Goal: Information Seeking & Learning: Check status

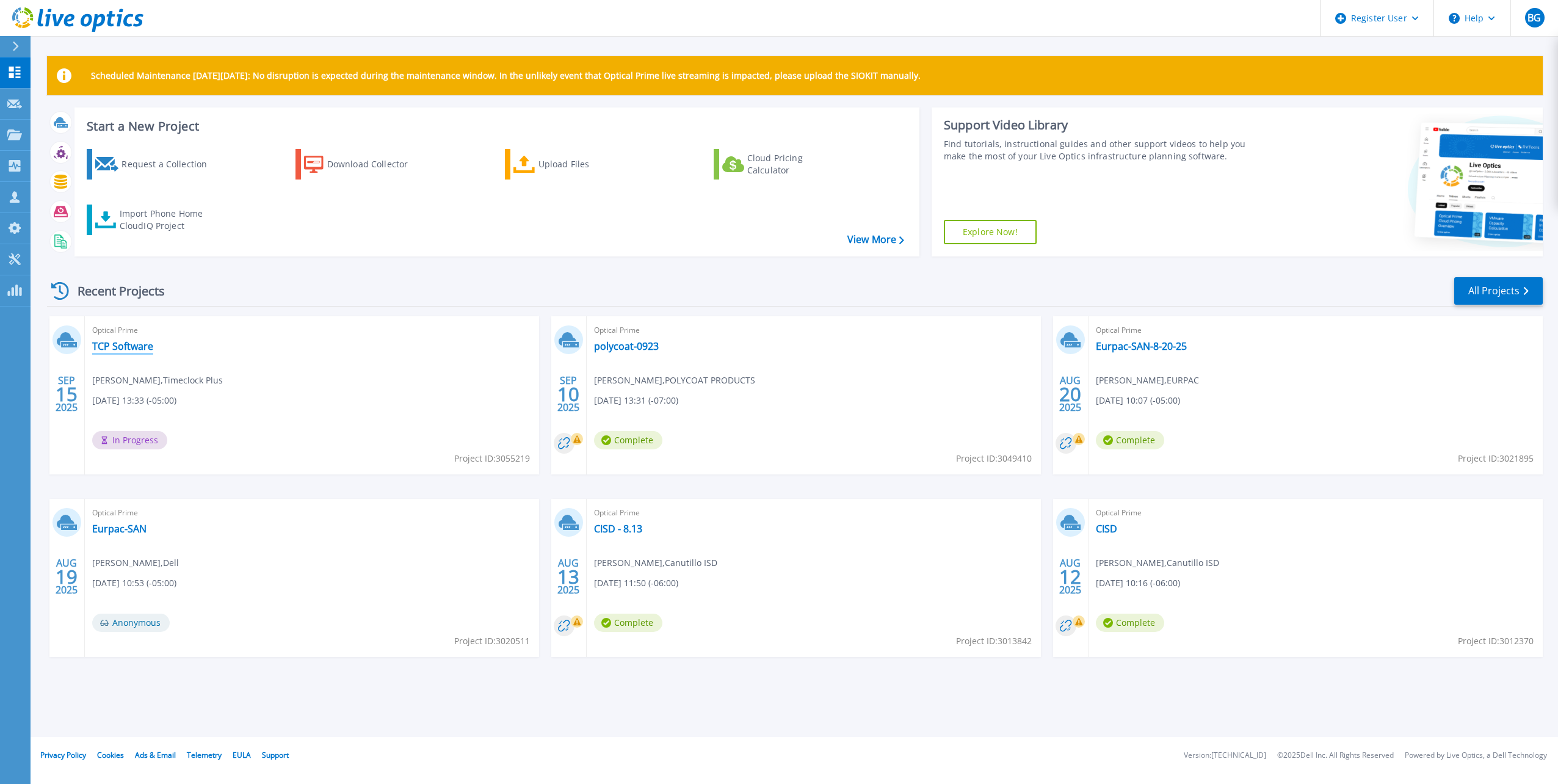
click at [133, 348] on link "TCP Software" at bounding box center [122, 346] width 61 height 12
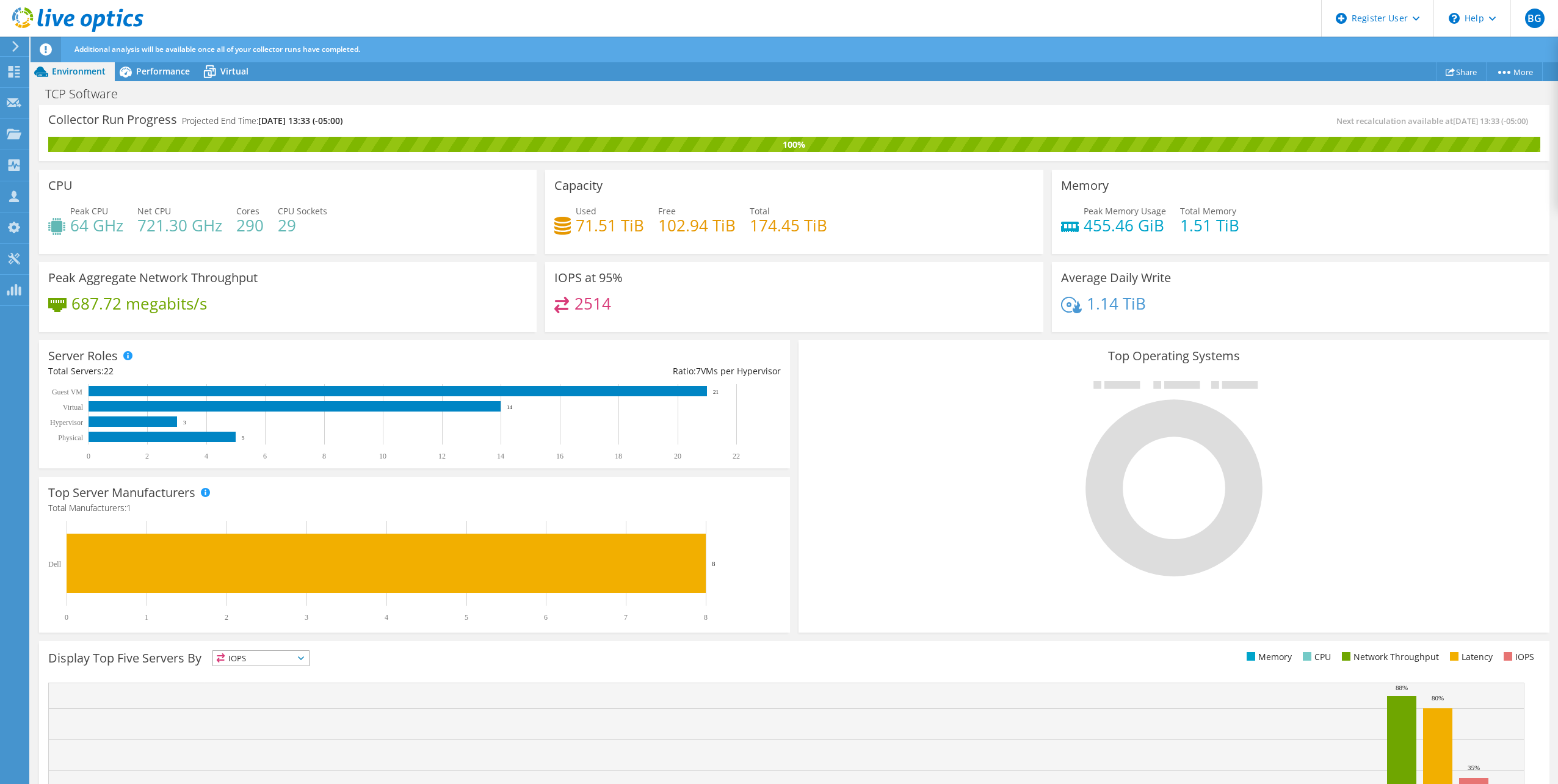
scroll to position [137, 0]
click at [158, 68] on span "Performance" at bounding box center [163, 71] width 54 height 11
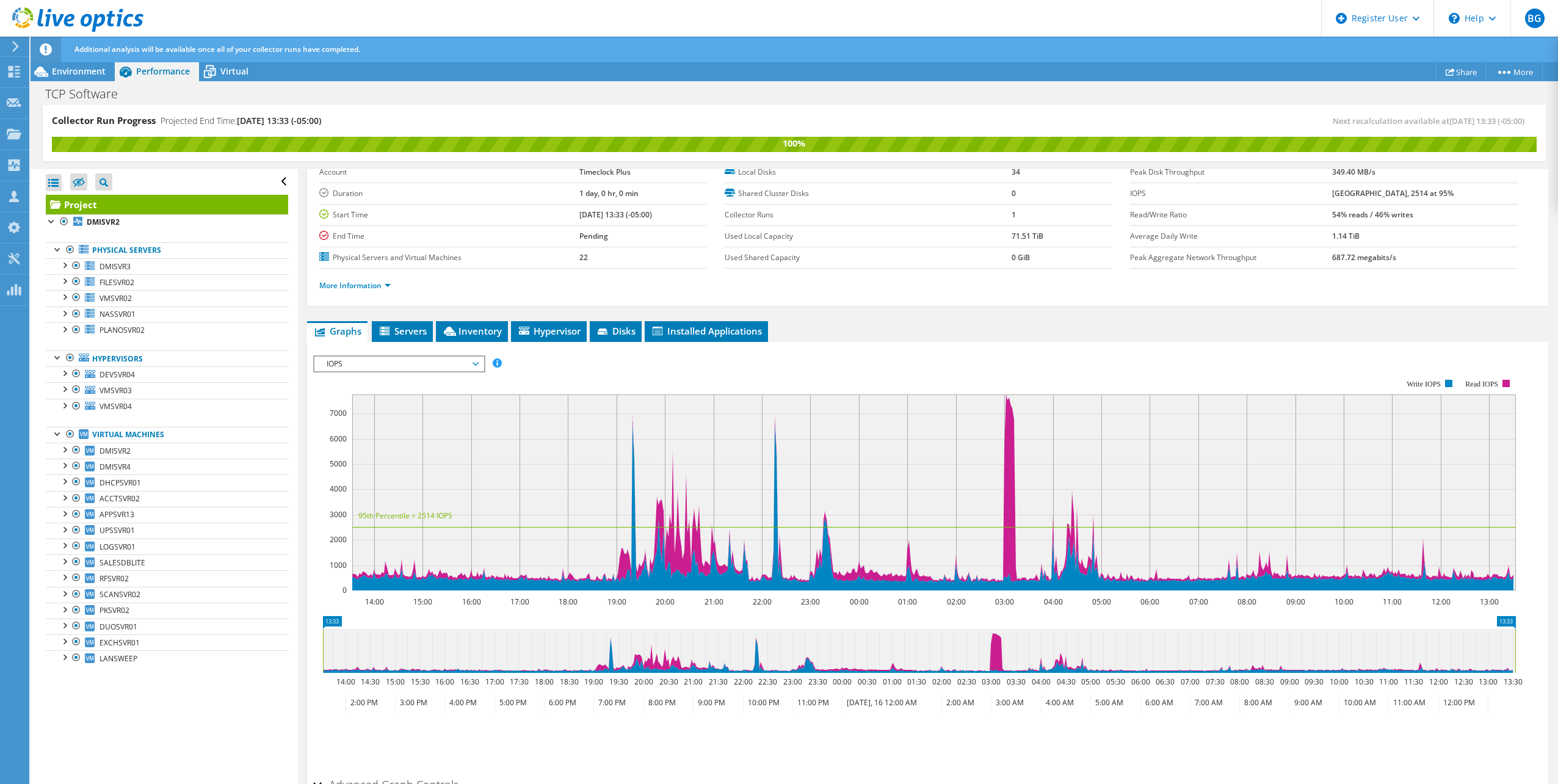
scroll to position [0, 0]
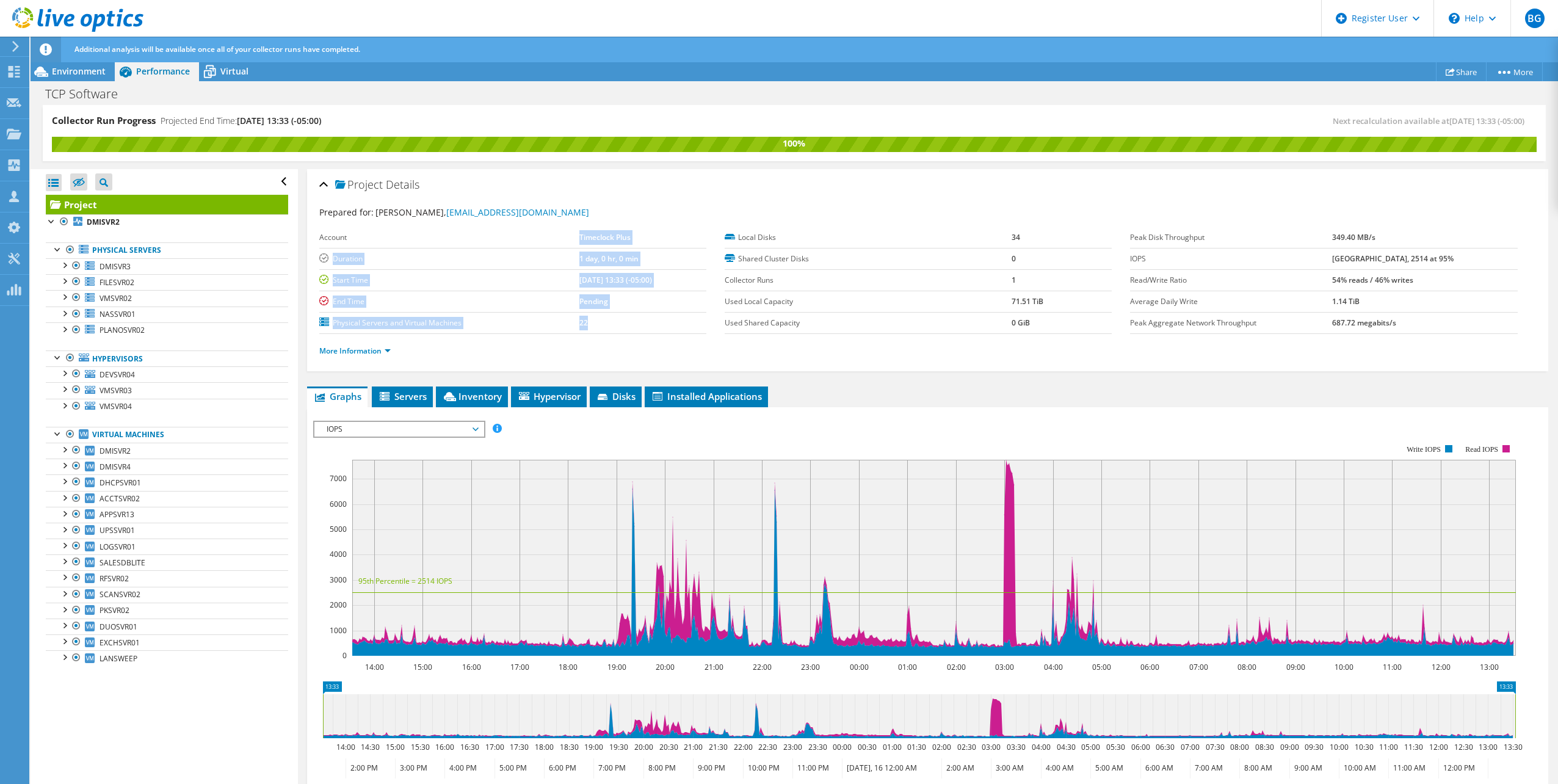
drag, startPoint x: 556, startPoint y: 238, endPoint x: 655, endPoint y: 313, distance: 124.2
click at [655, 313] on tbody "Account Timeclock Plus Duration 1 day, 0 hr, 0 min Start Time 09/15/2025, 13:33…" at bounding box center [513, 280] width 387 height 107
drag, startPoint x: 655, startPoint y: 313, endPoint x: 839, endPoint y: 173, distance: 231.2
click at [839, 173] on div "Project Details" at bounding box center [927, 185] width 1216 height 26
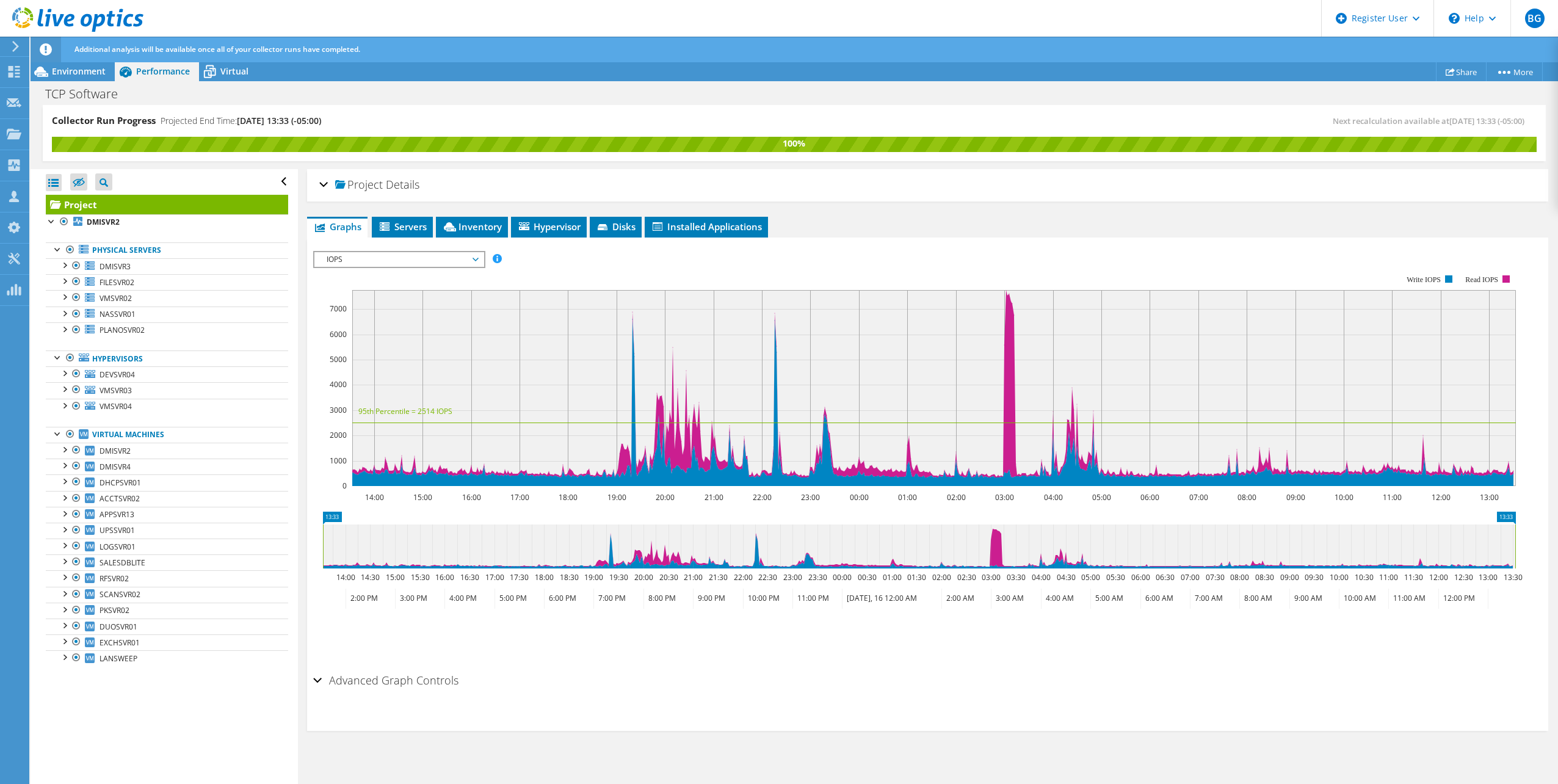
click at [447, 189] on div "Project Details" at bounding box center [927, 185] width 1216 height 26
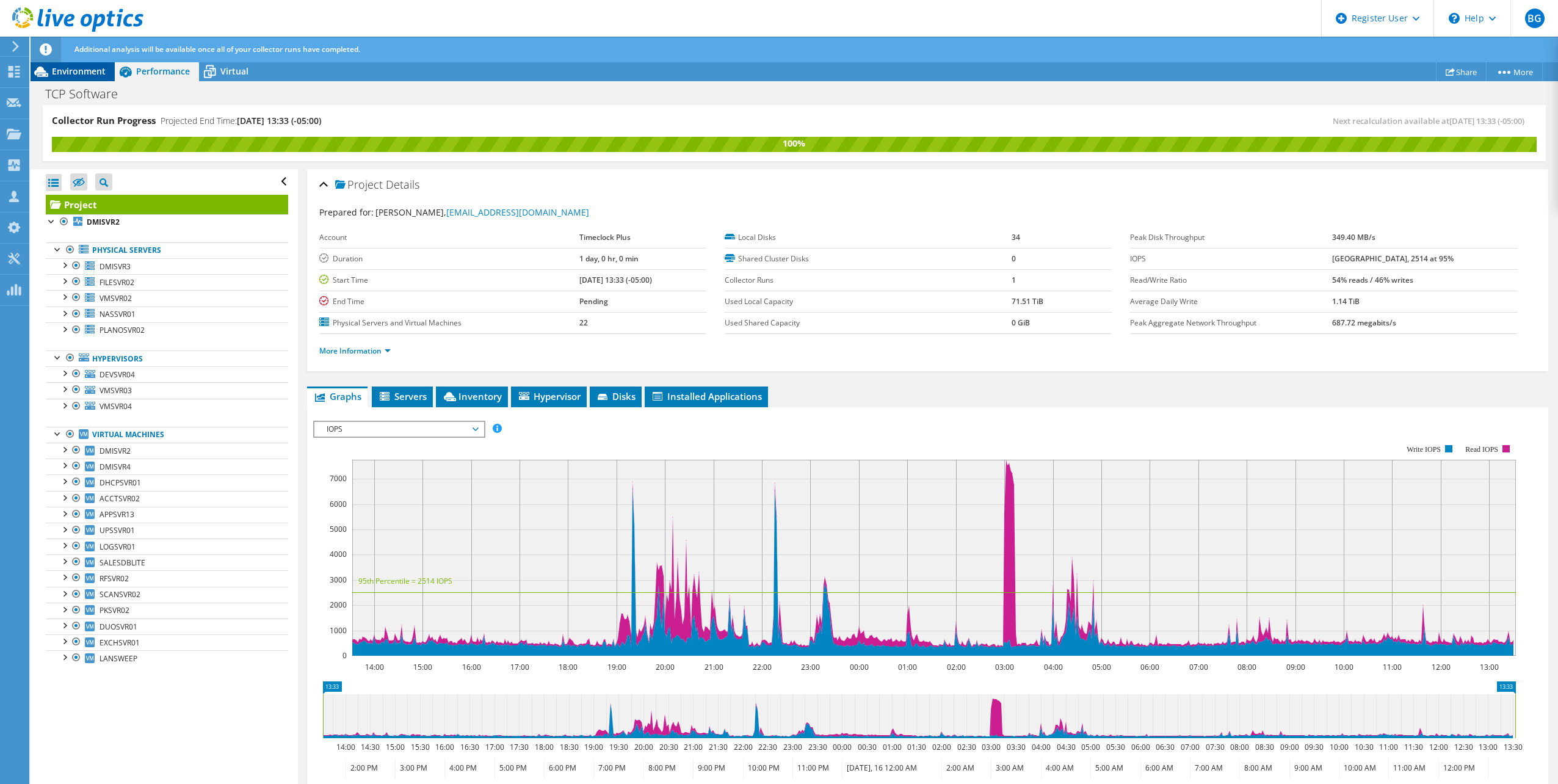
click at [89, 77] on div "Environment" at bounding box center [73, 71] width 84 height 19
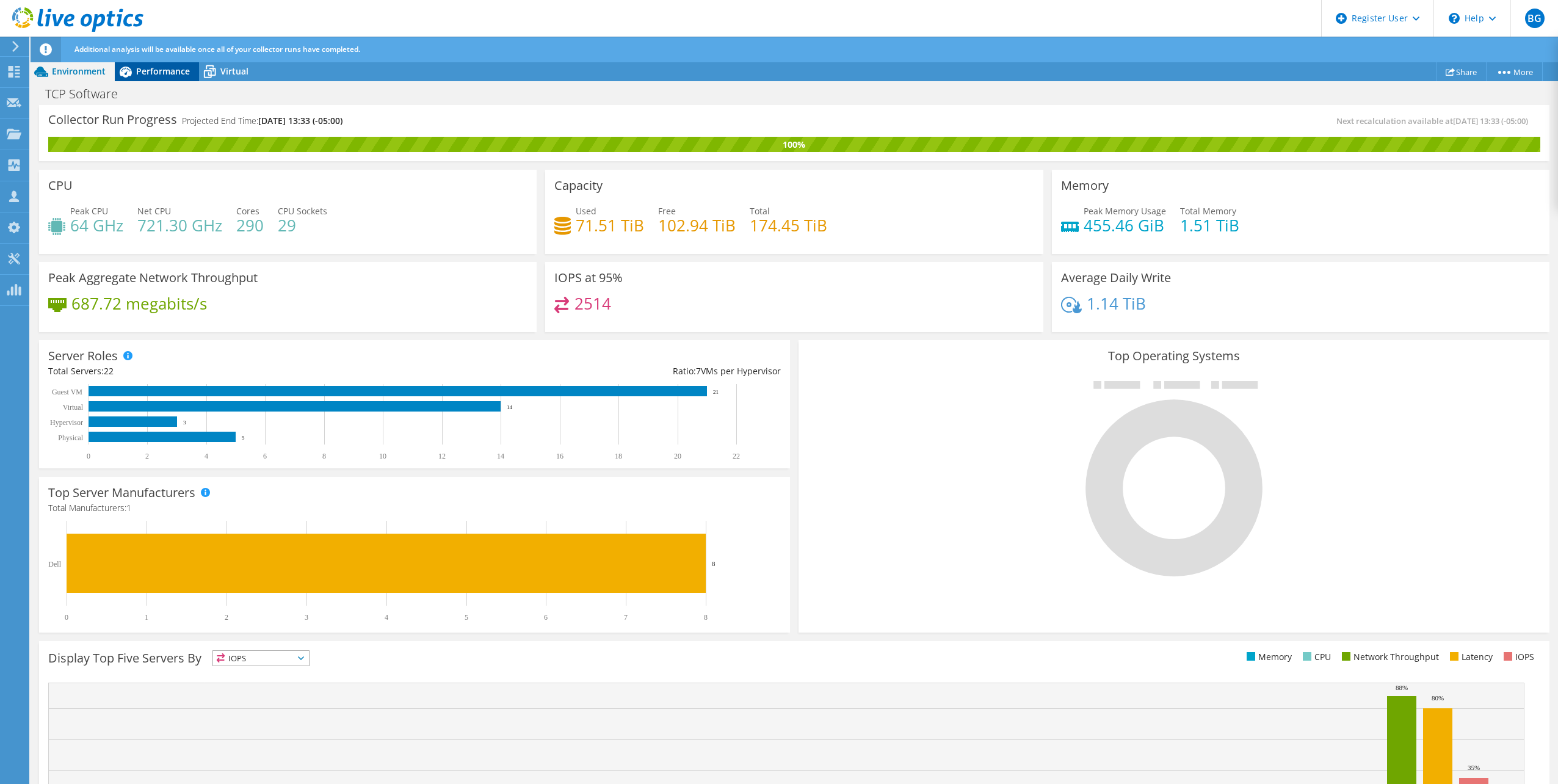
click at [142, 75] on span "Performance" at bounding box center [163, 71] width 54 height 11
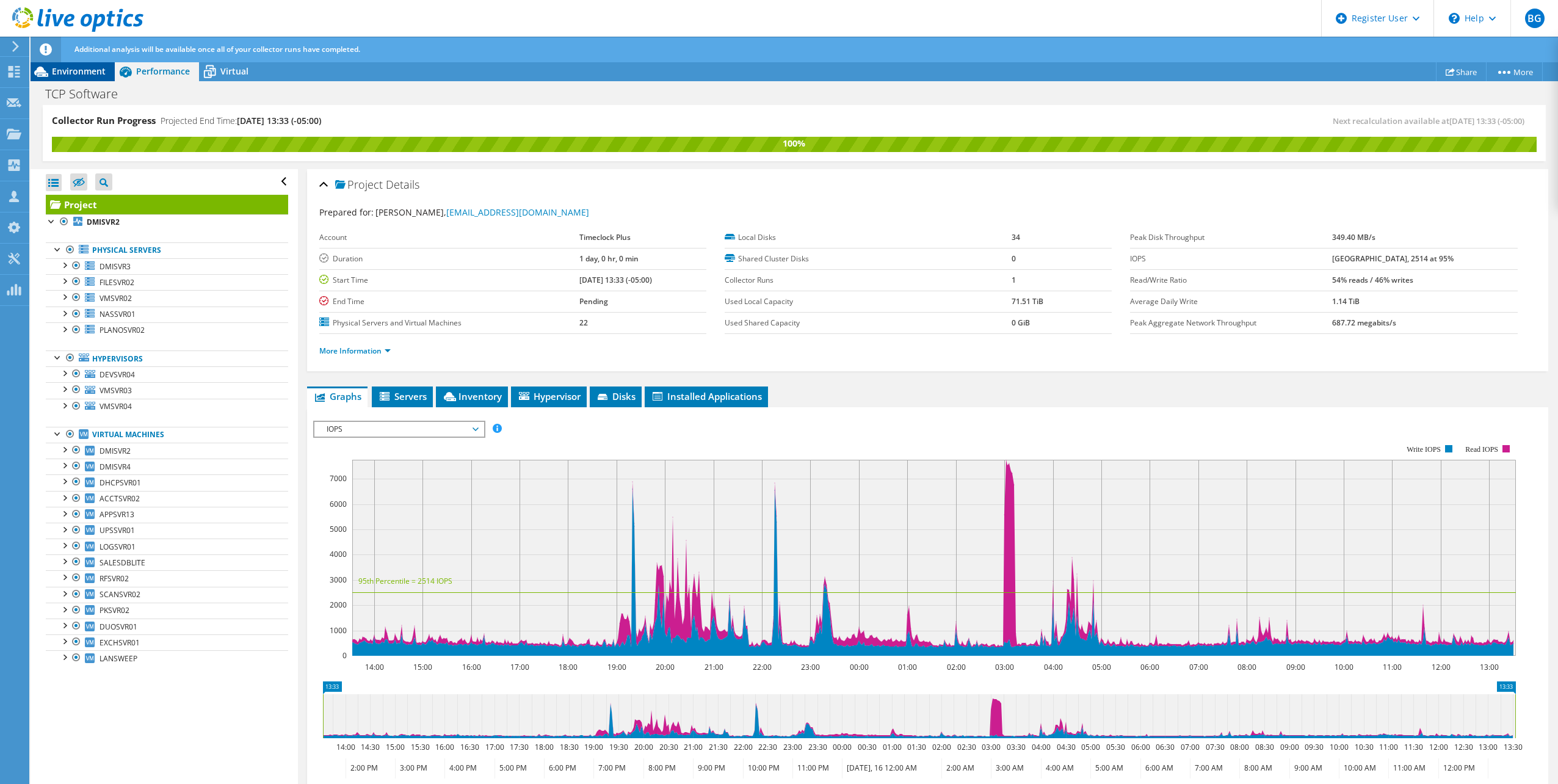
click at [65, 65] on span "Environment" at bounding box center [79, 71] width 54 height 11
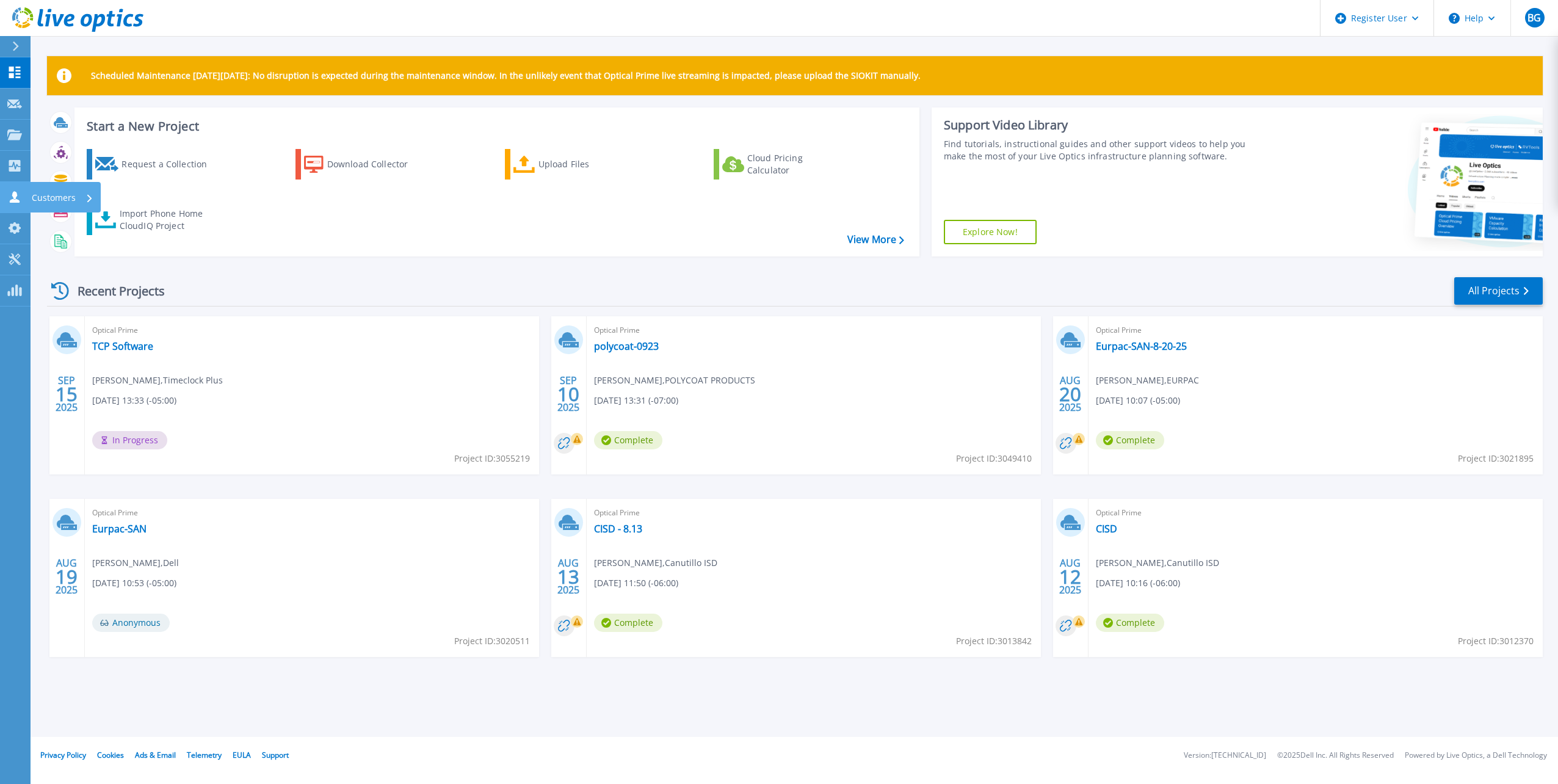
click at [13, 199] on icon at bounding box center [15, 196] width 15 height 11
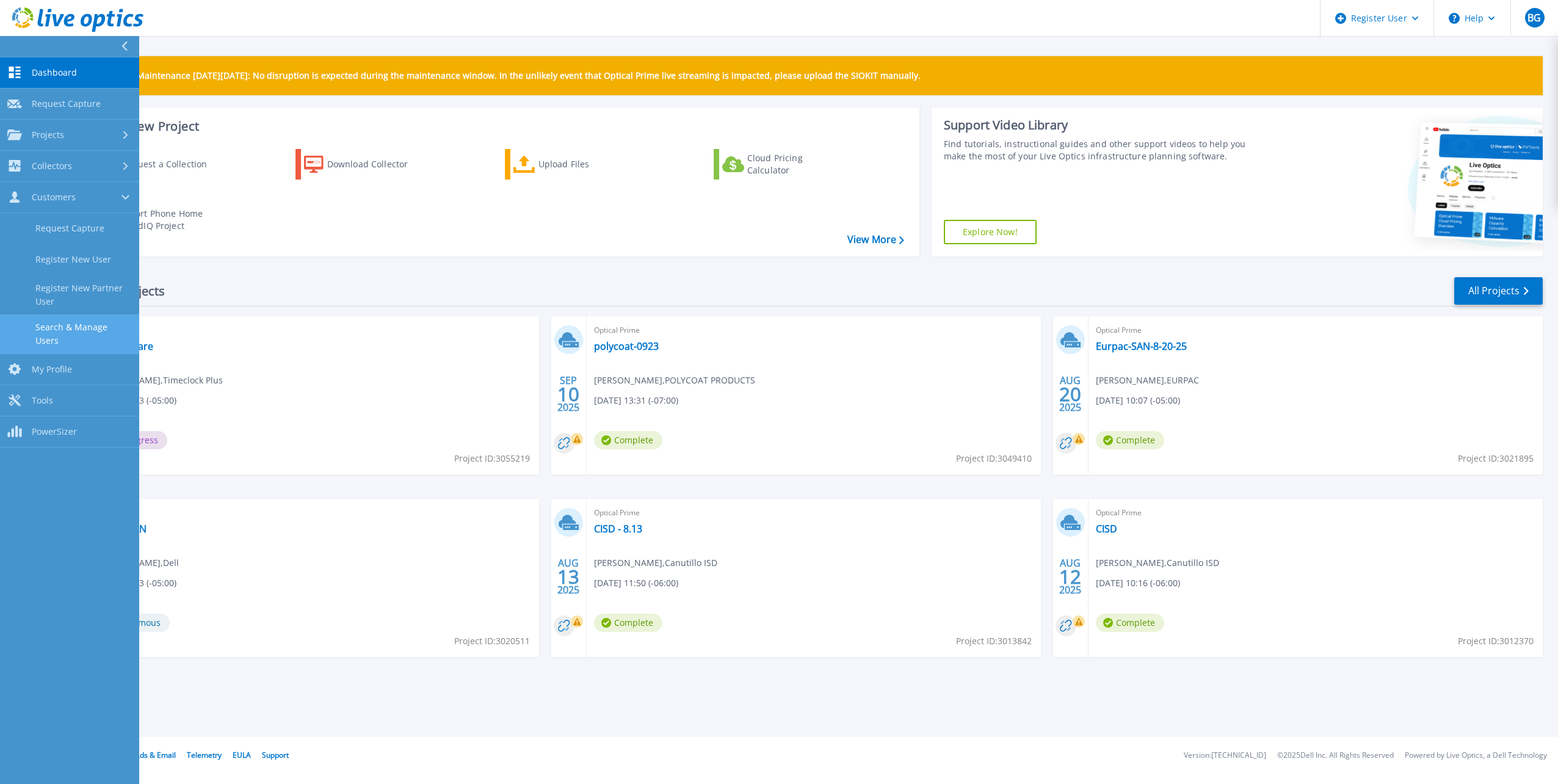
click at [74, 326] on link "Search & Manage Users" at bounding box center [69, 334] width 139 height 39
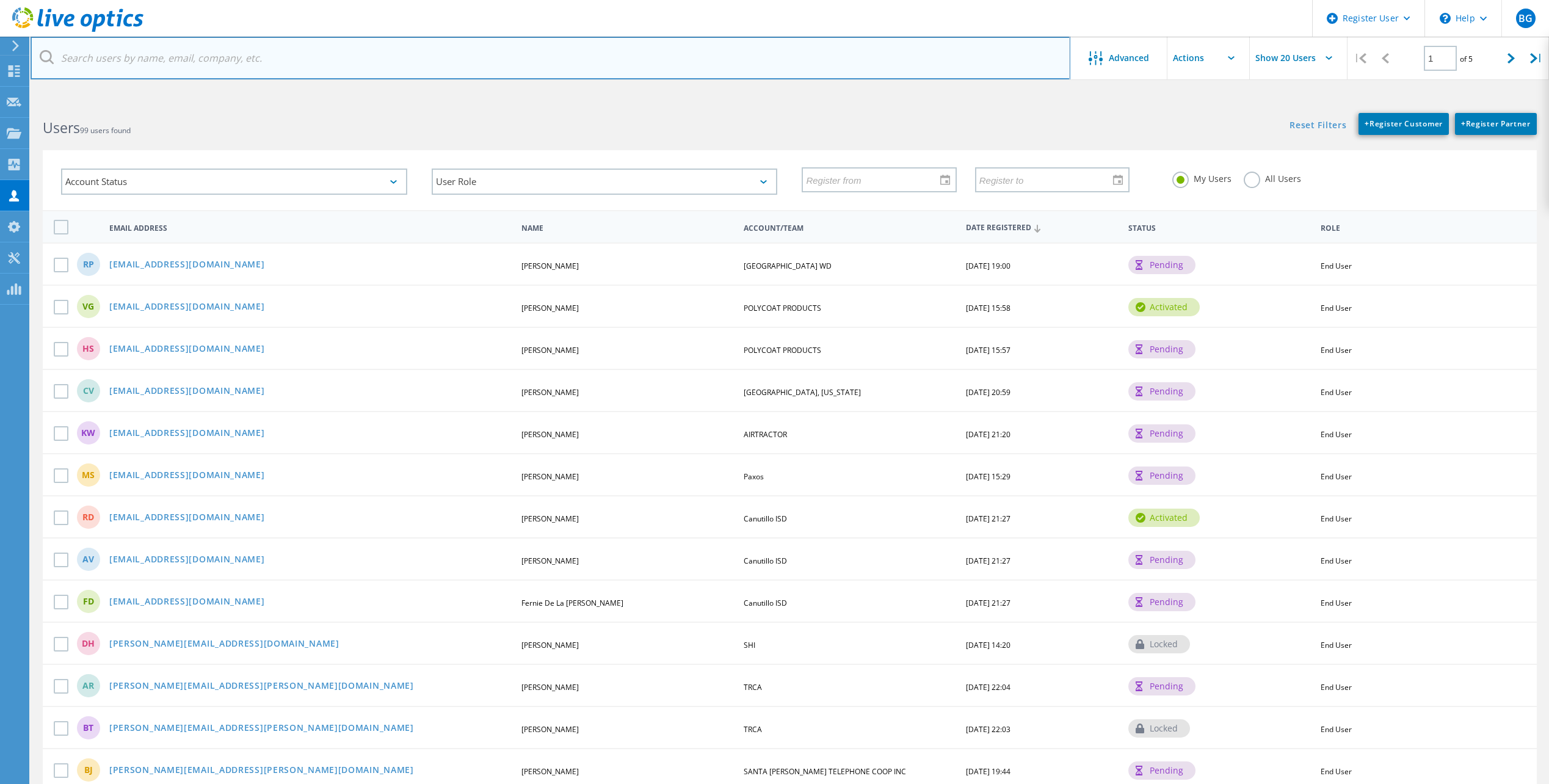
click at [306, 62] on input "text" at bounding box center [551, 58] width 1040 height 43
paste input "[PERSON_NAME][EMAIL_ADDRESS][DOMAIN_NAME]"
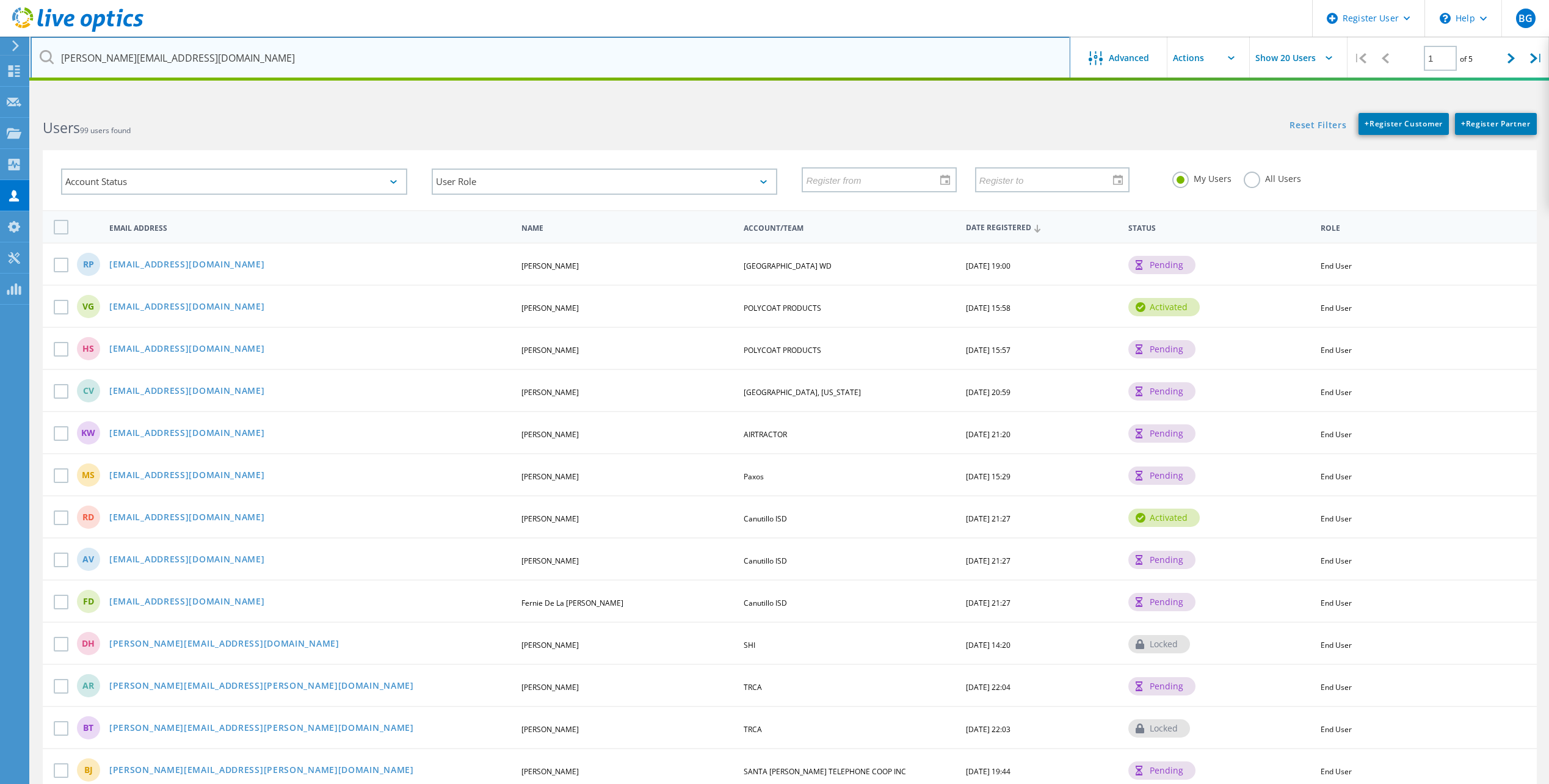
type input "[PERSON_NAME][EMAIL_ADDRESS][DOMAIN_NAME]"
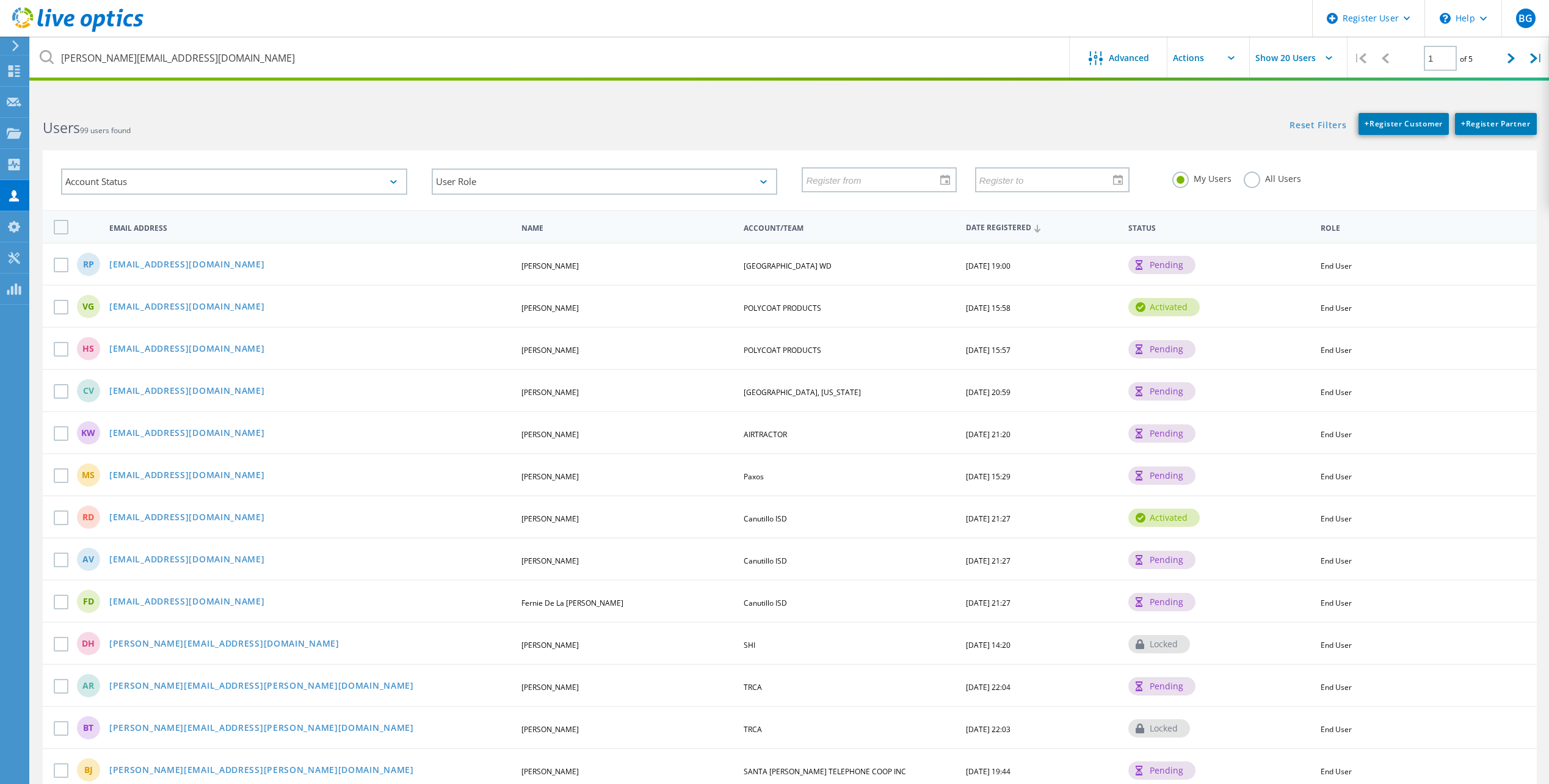
click at [950, 104] on div "Reset Filters + Register Customer + Register Partner Show Filters" at bounding box center [1169, 117] width 759 height 34
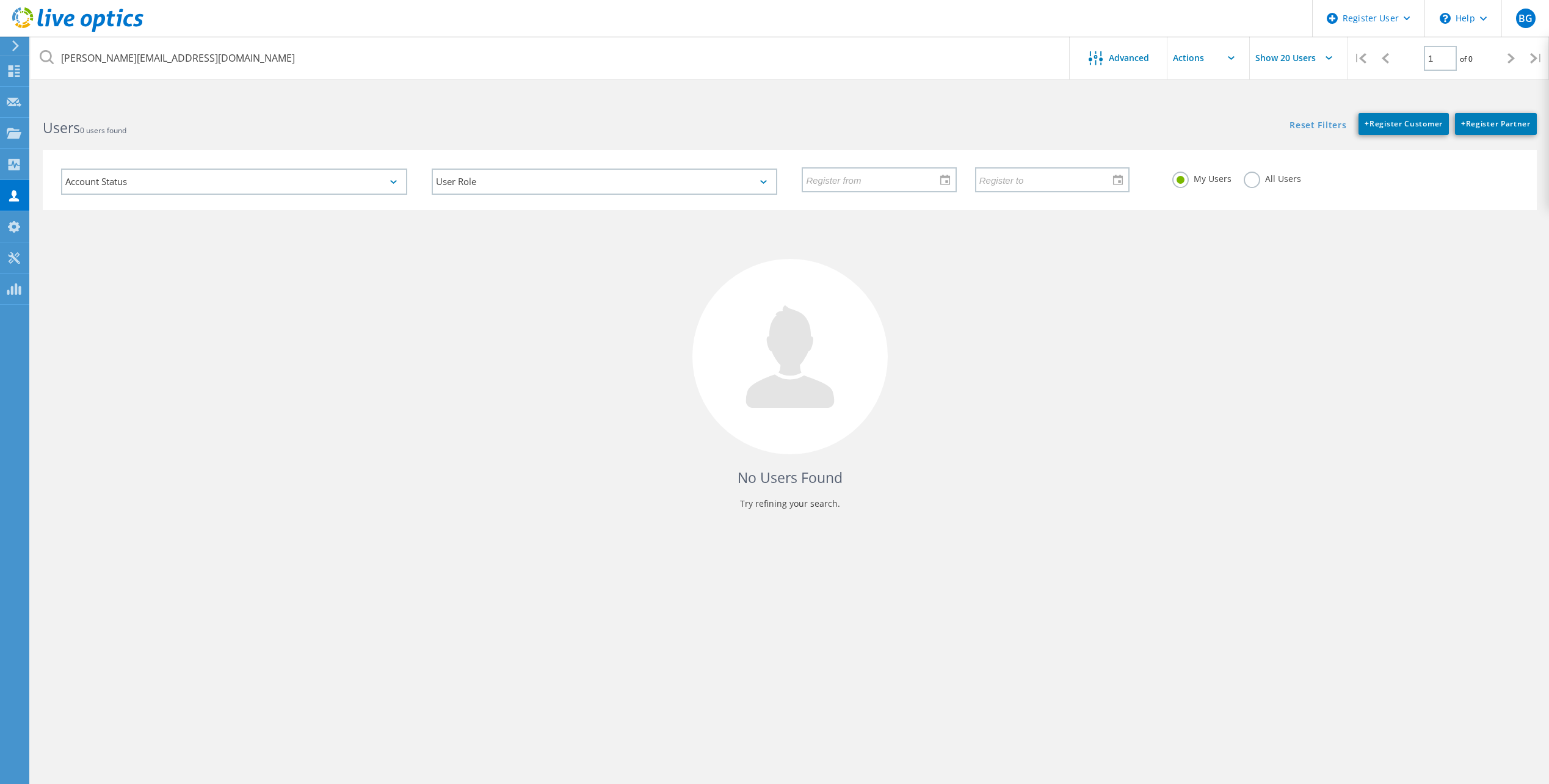
click at [1252, 176] on label "All Users" at bounding box center [1273, 177] width 57 height 11
click at [0, 0] on input "All Users" at bounding box center [0, 0] width 0 height 0
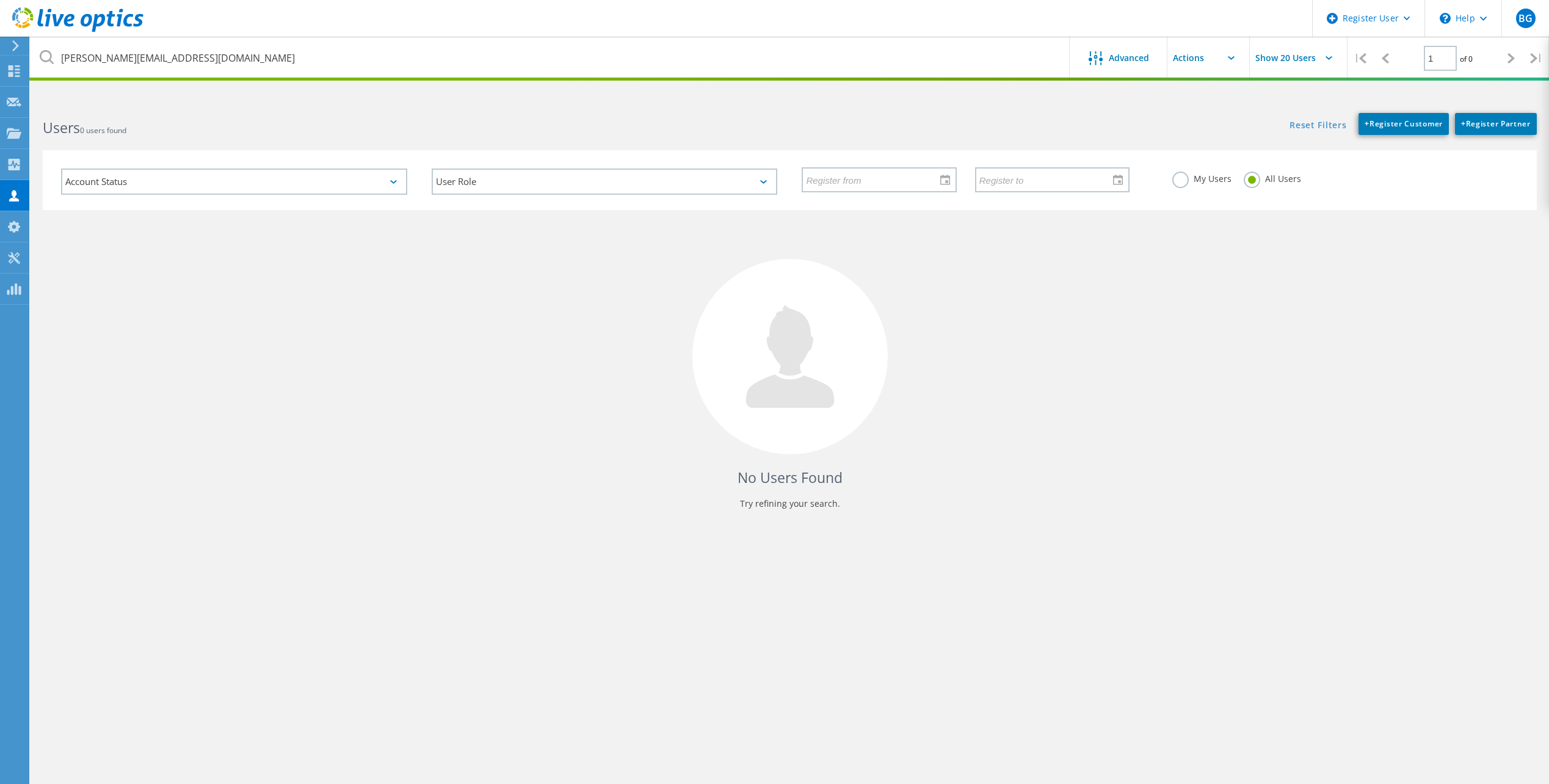
click at [686, 133] on h2 "Users 0 users found" at bounding box center [410, 128] width 735 height 20
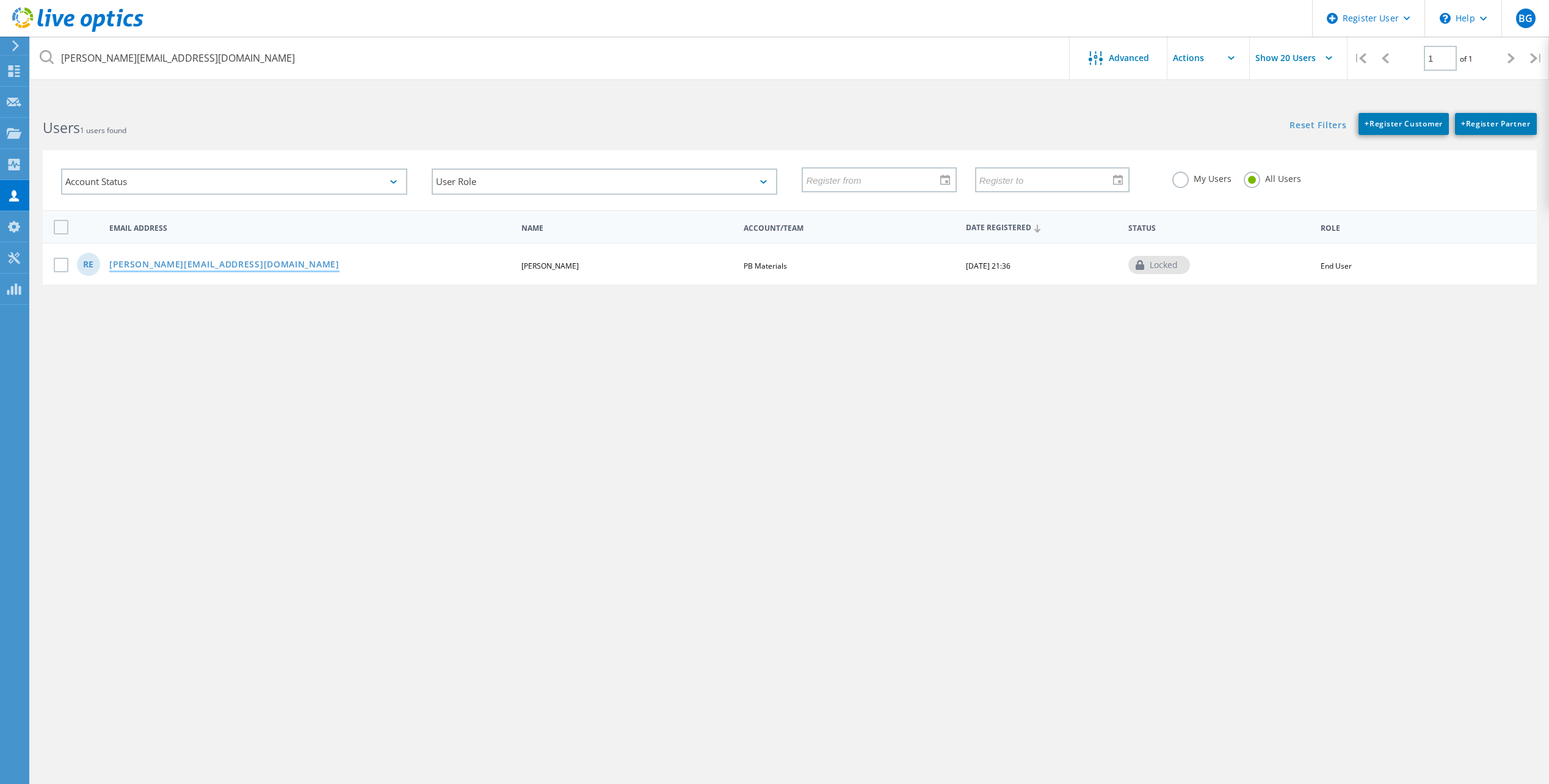
click at [188, 268] on link "[PERSON_NAME][EMAIL_ADDRESS][DOMAIN_NAME]" at bounding box center [224, 266] width 230 height 11
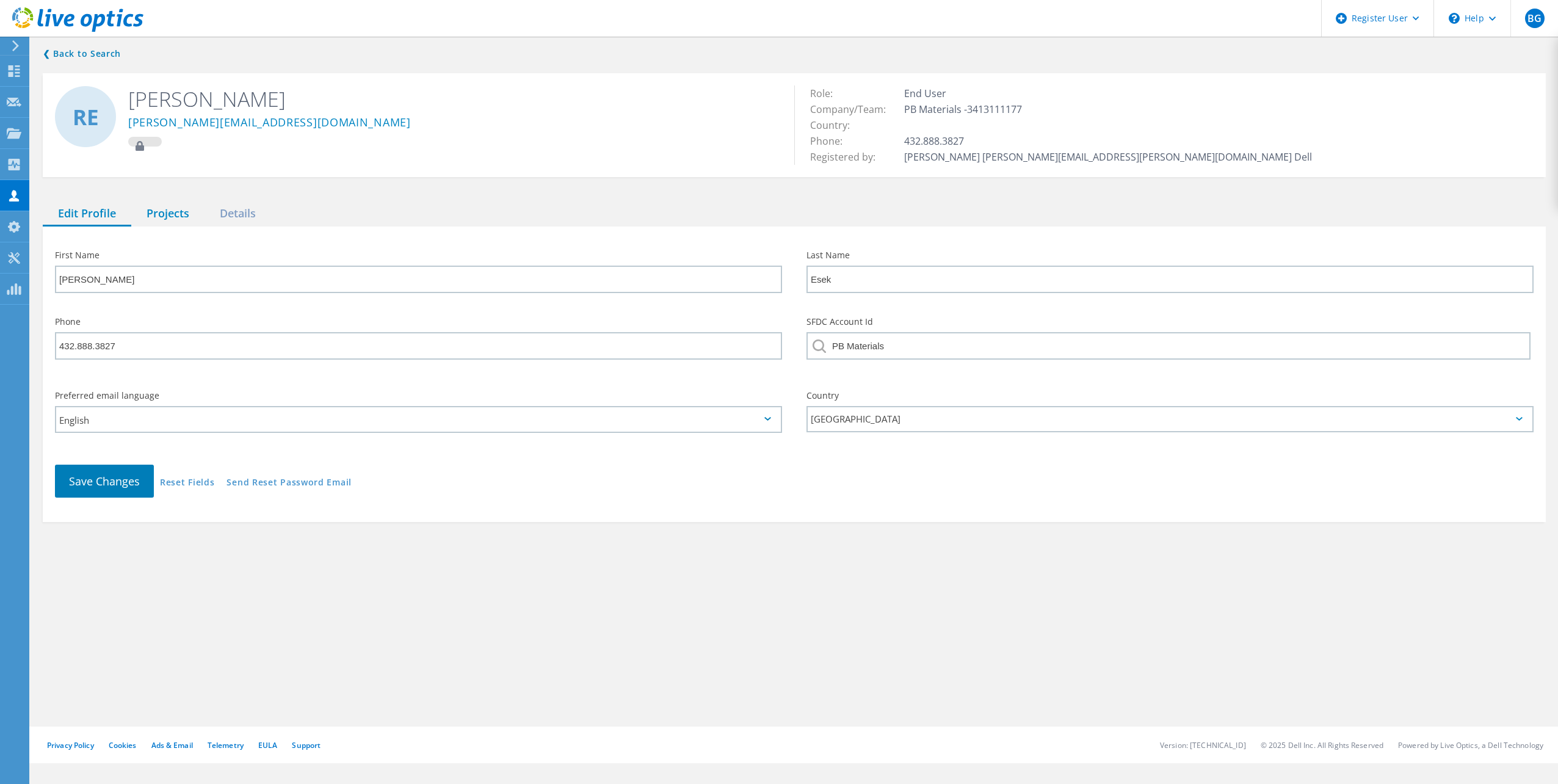
click at [163, 224] on div "Projects" at bounding box center [168, 214] width 73 height 25
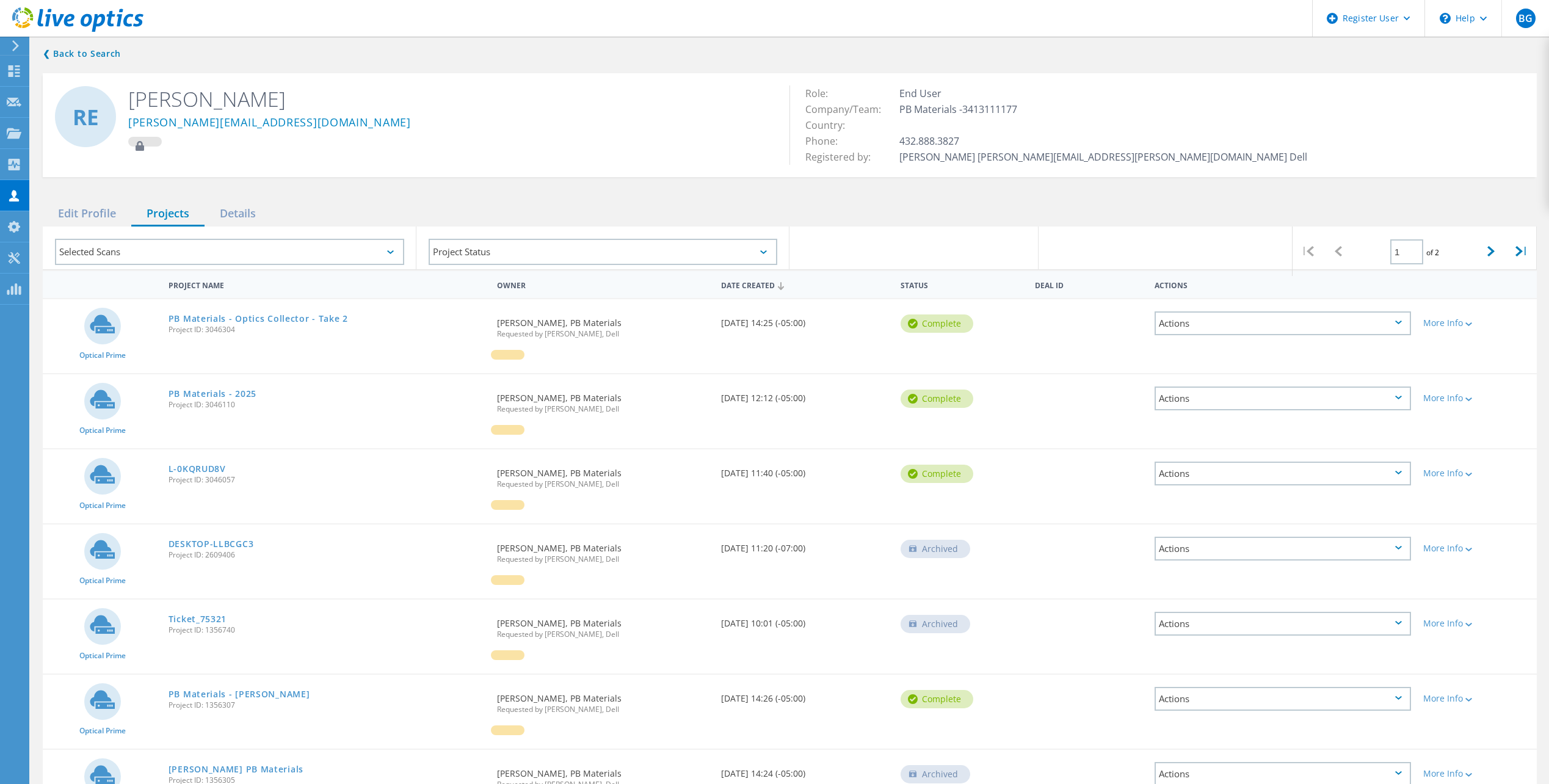
click at [384, 86] on h2 "Rony Esek" at bounding box center [449, 99] width 643 height 27
click at [282, 320] on link "PB Materials - Optics Collector - Take 2" at bounding box center [258, 318] width 180 height 9
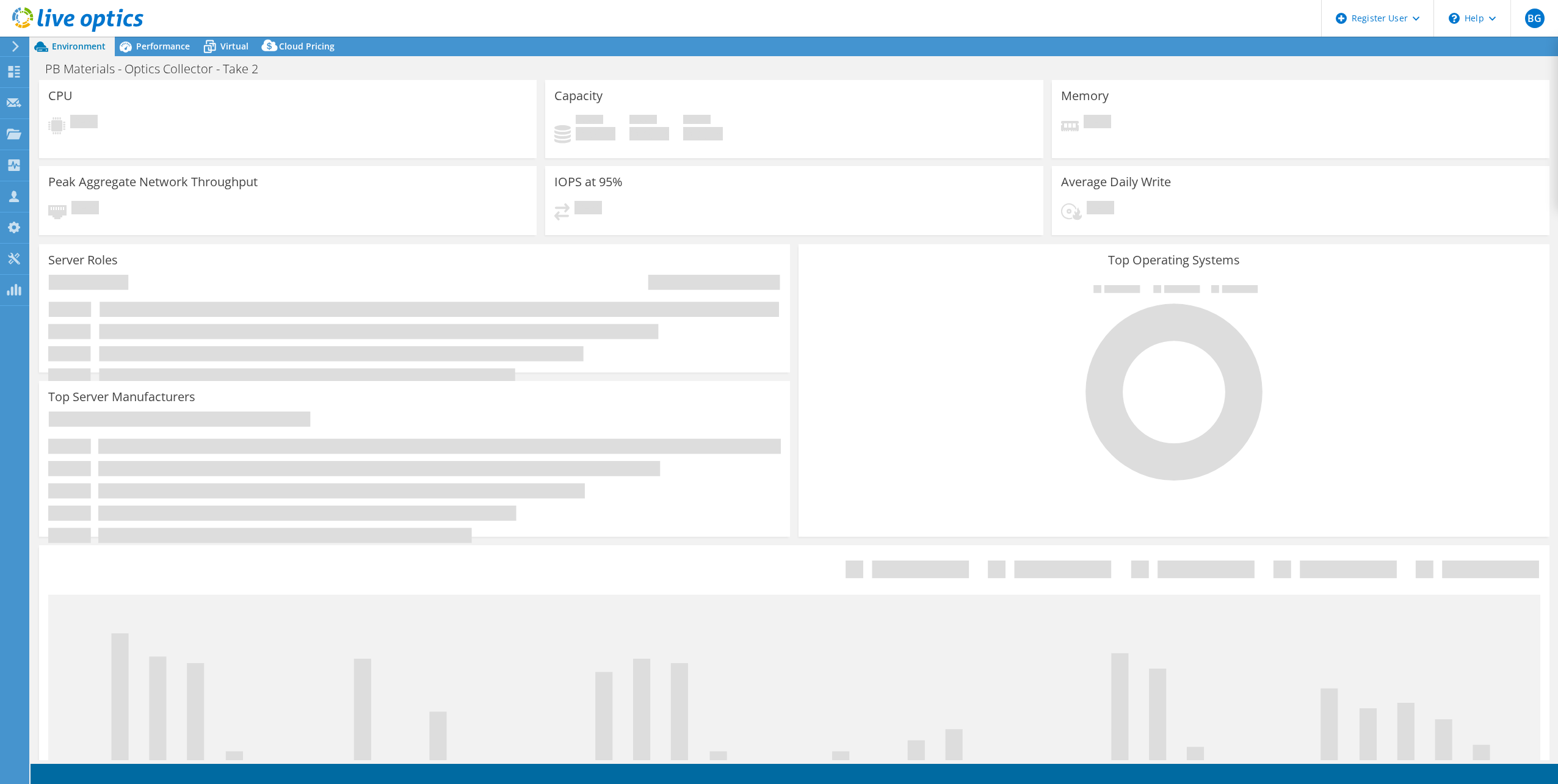
select select "USD"
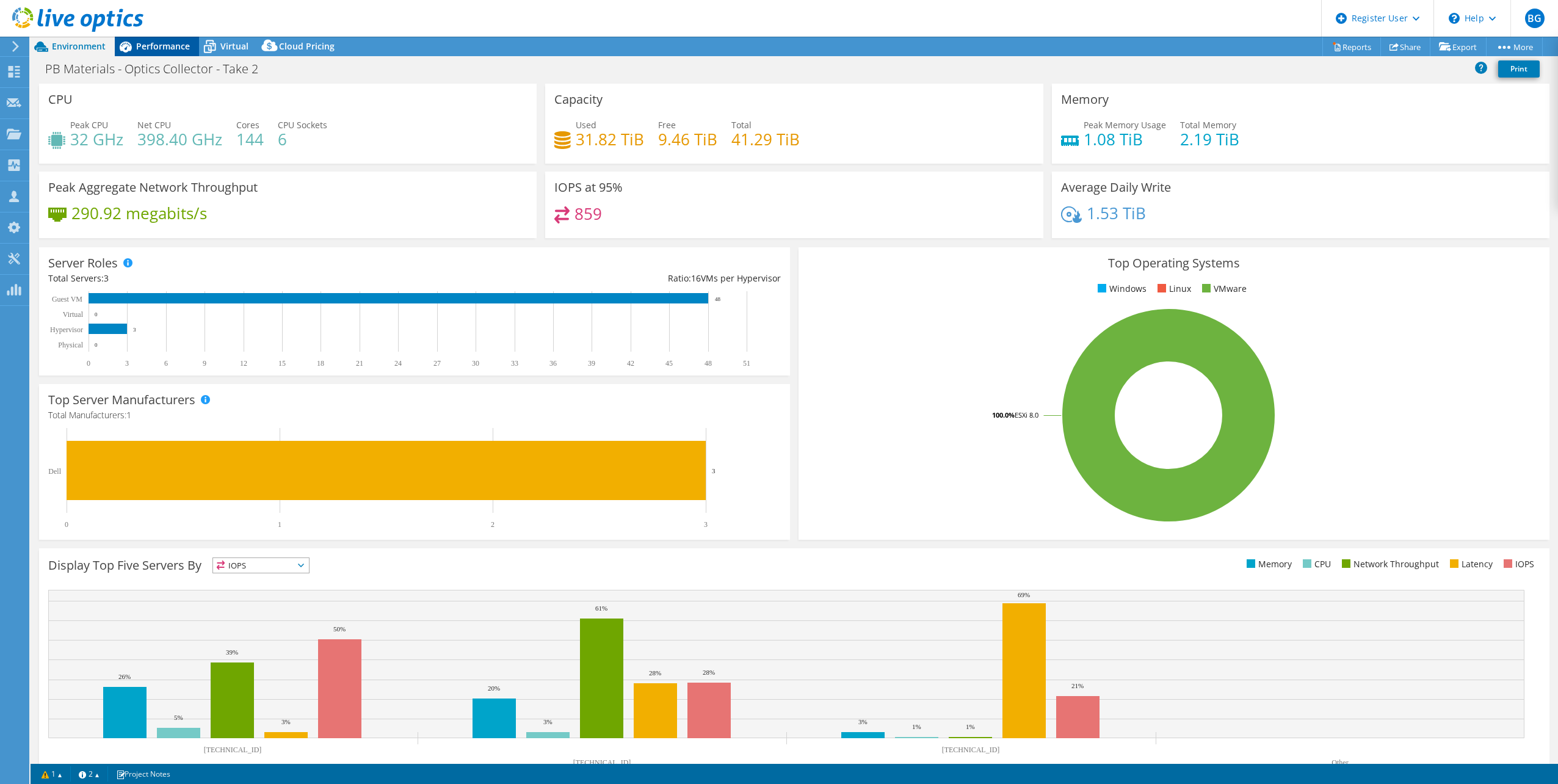
click at [153, 39] on div "Performance" at bounding box center [157, 46] width 84 height 19
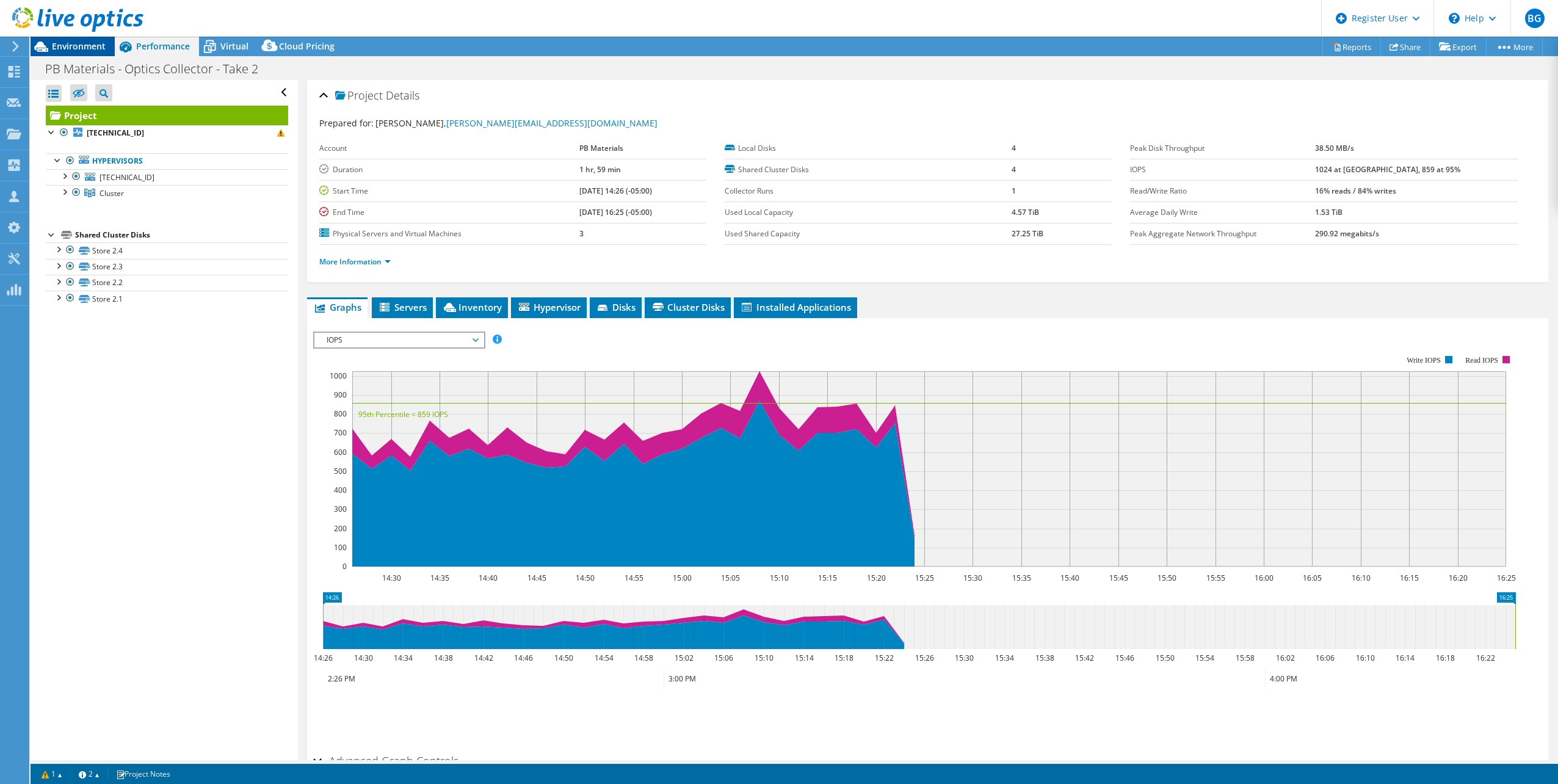
click at [61, 47] on span "Environment" at bounding box center [79, 45] width 54 height 11
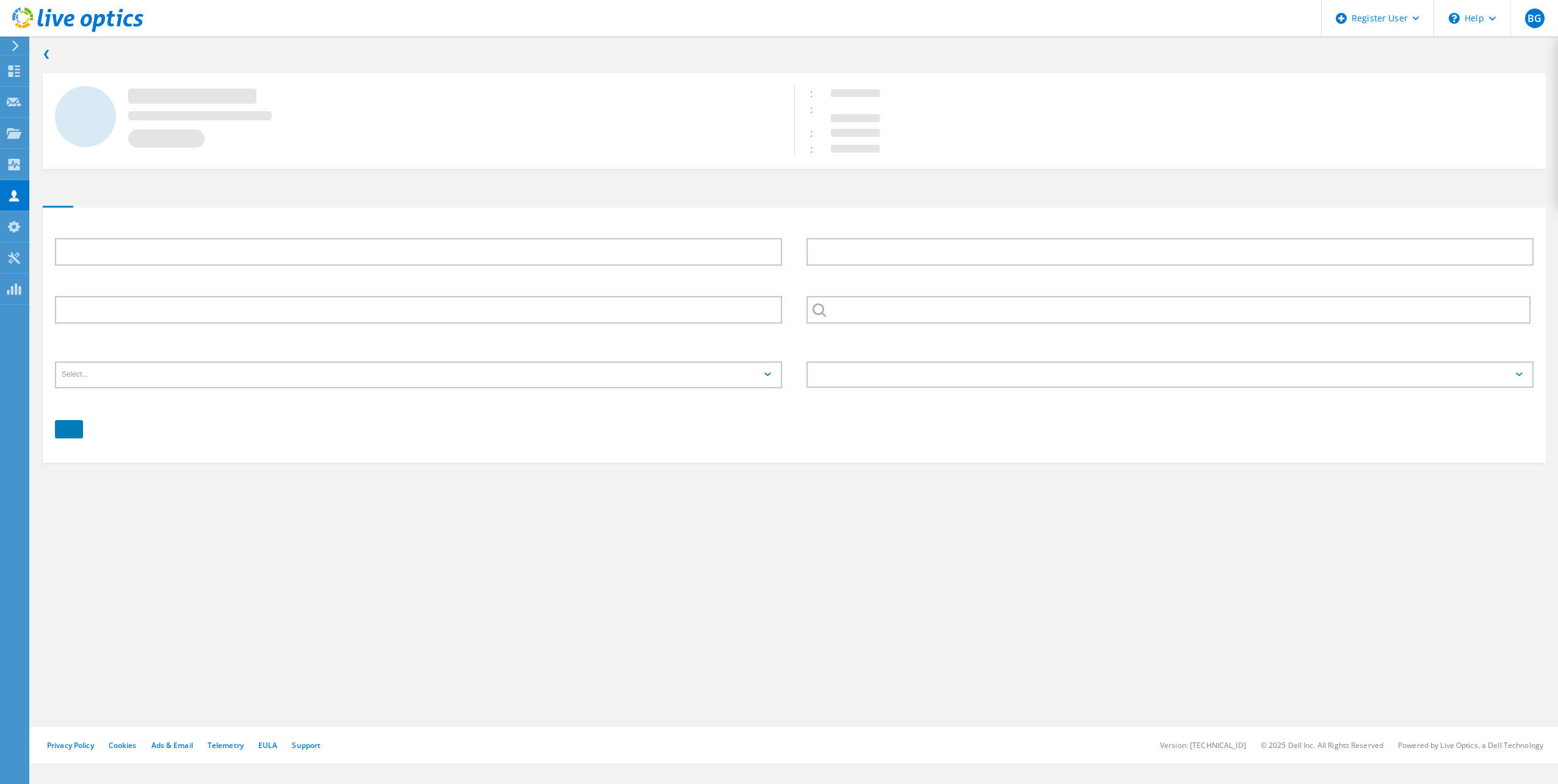
type input "[PERSON_NAME]"
type input "Esek"
type input "432.888.3827"
type input "PB Materials"
type input "English"
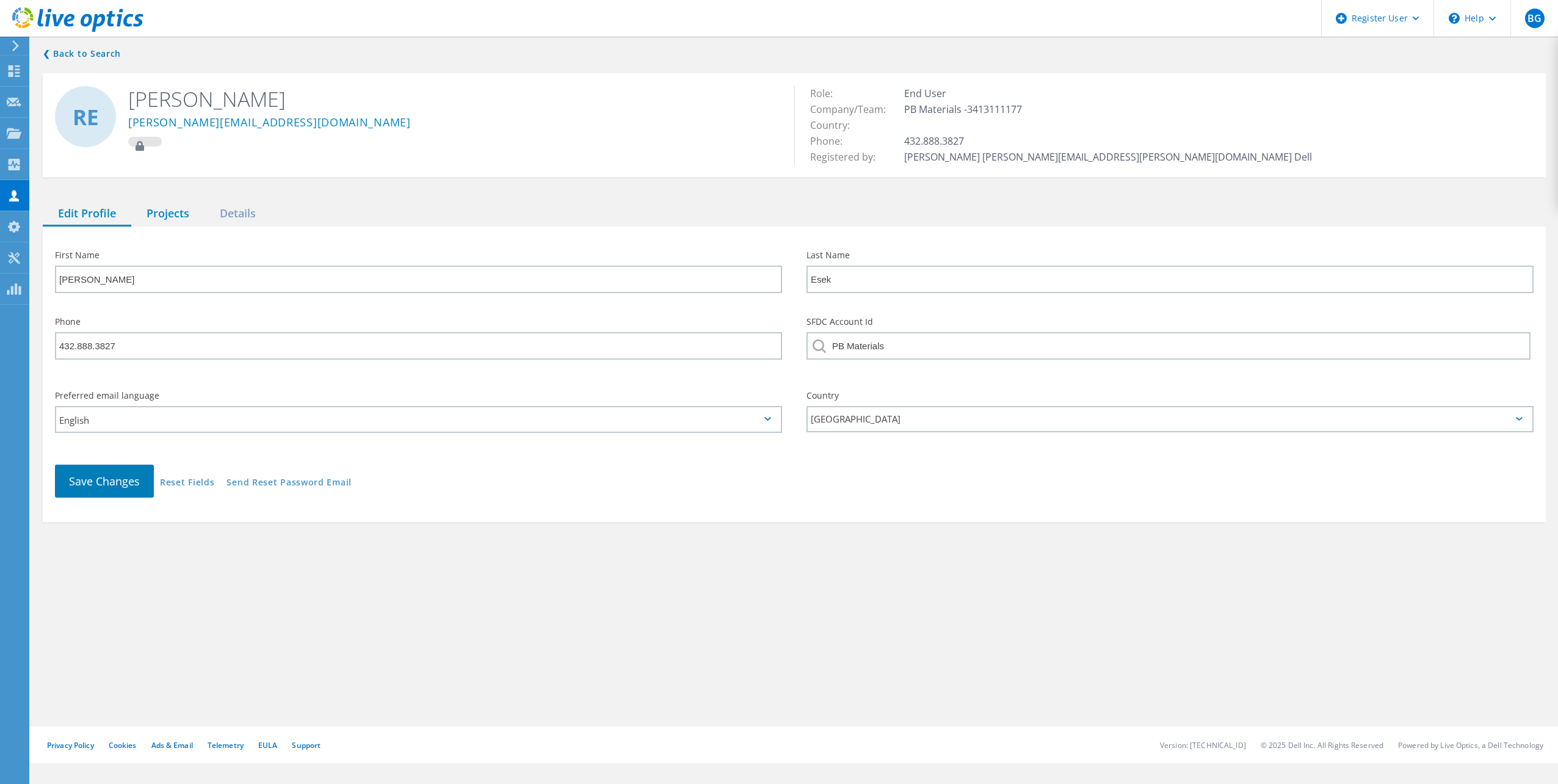
click at [177, 215] on div "Projects" at bounding box center [168, 214] width 73 height 25
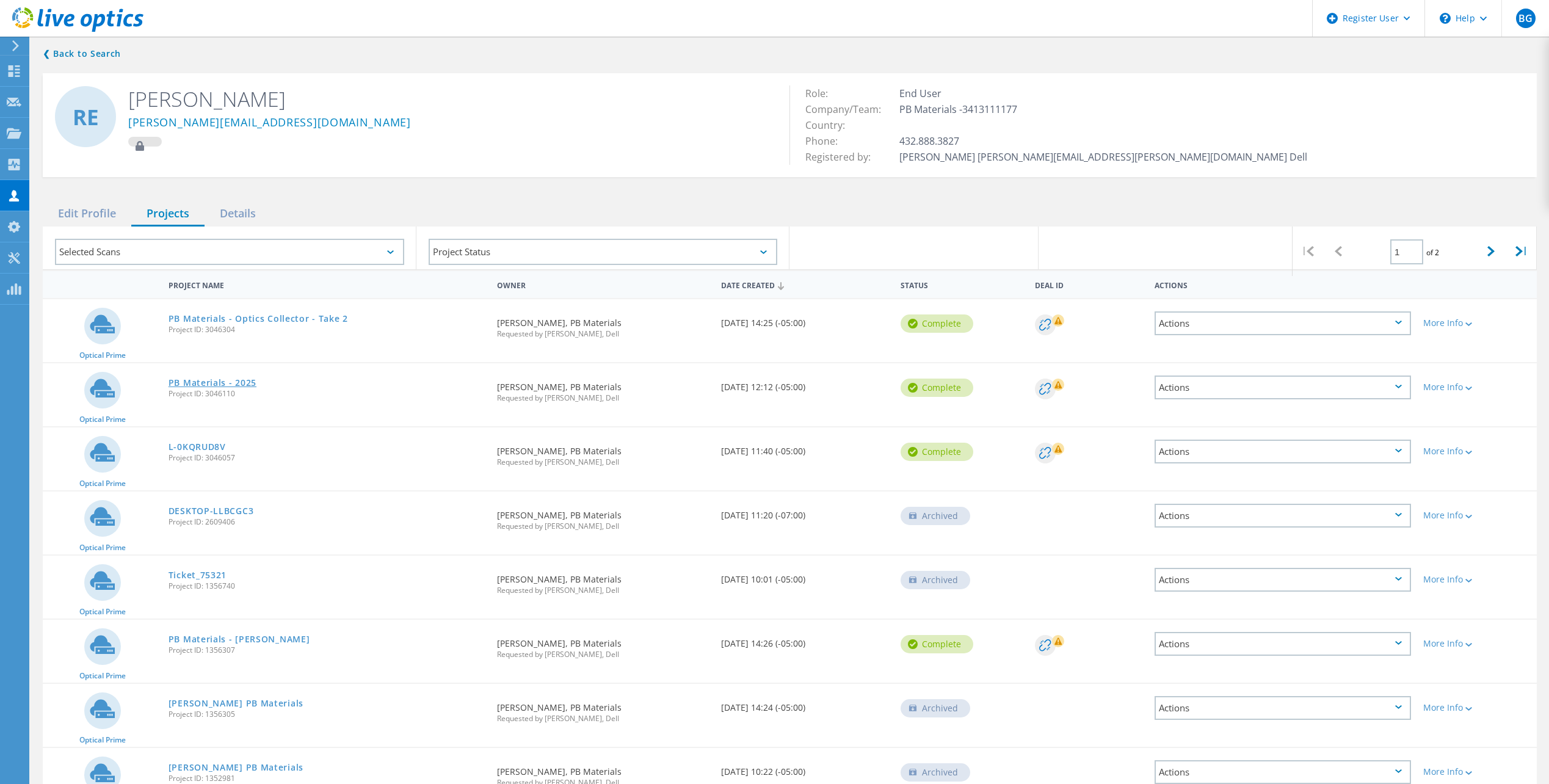
click at [218, 386] on link "PB Materials - 2025" at bounding box center [213, 382] width 88 height 9
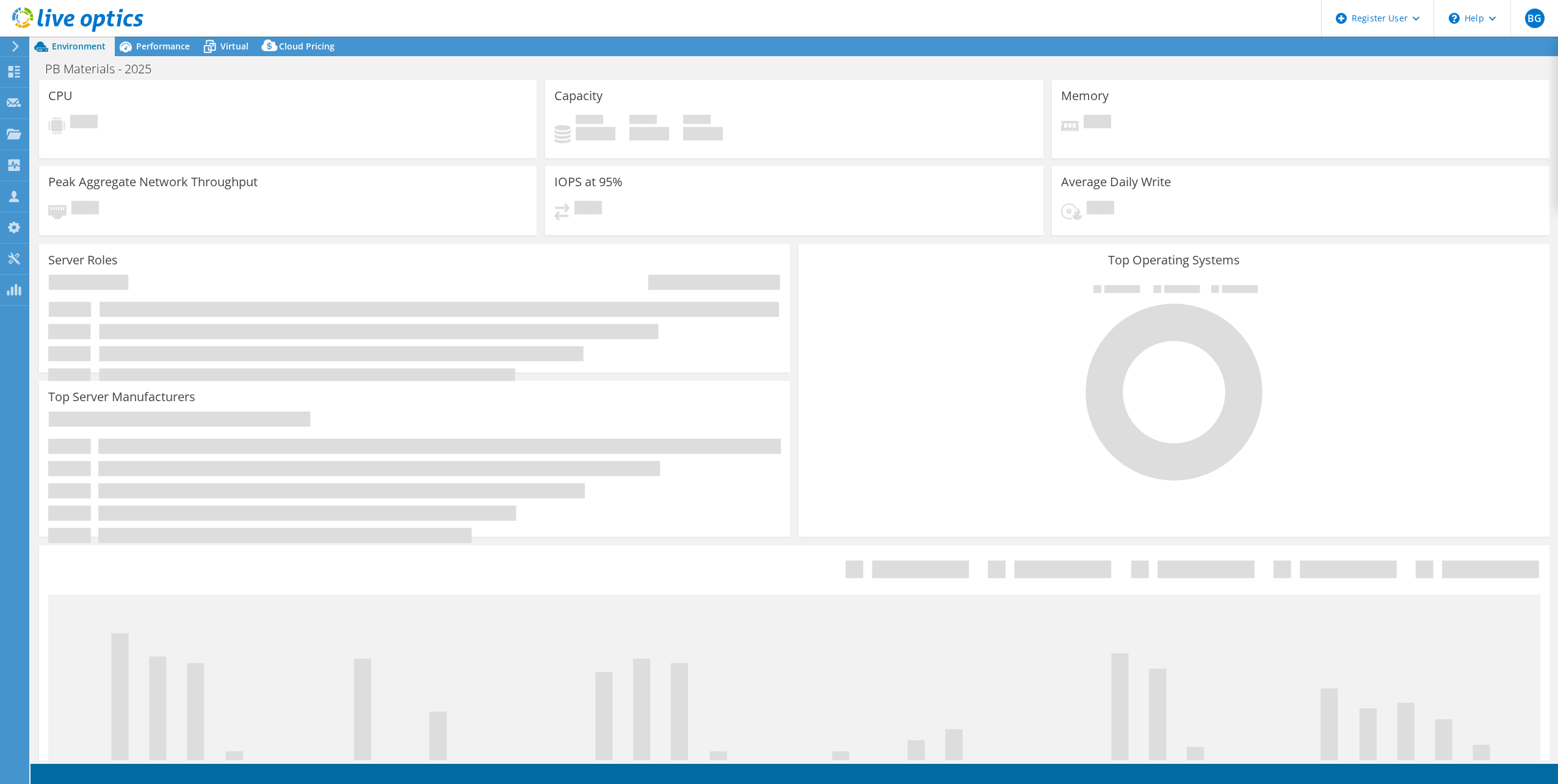
select select "USD"
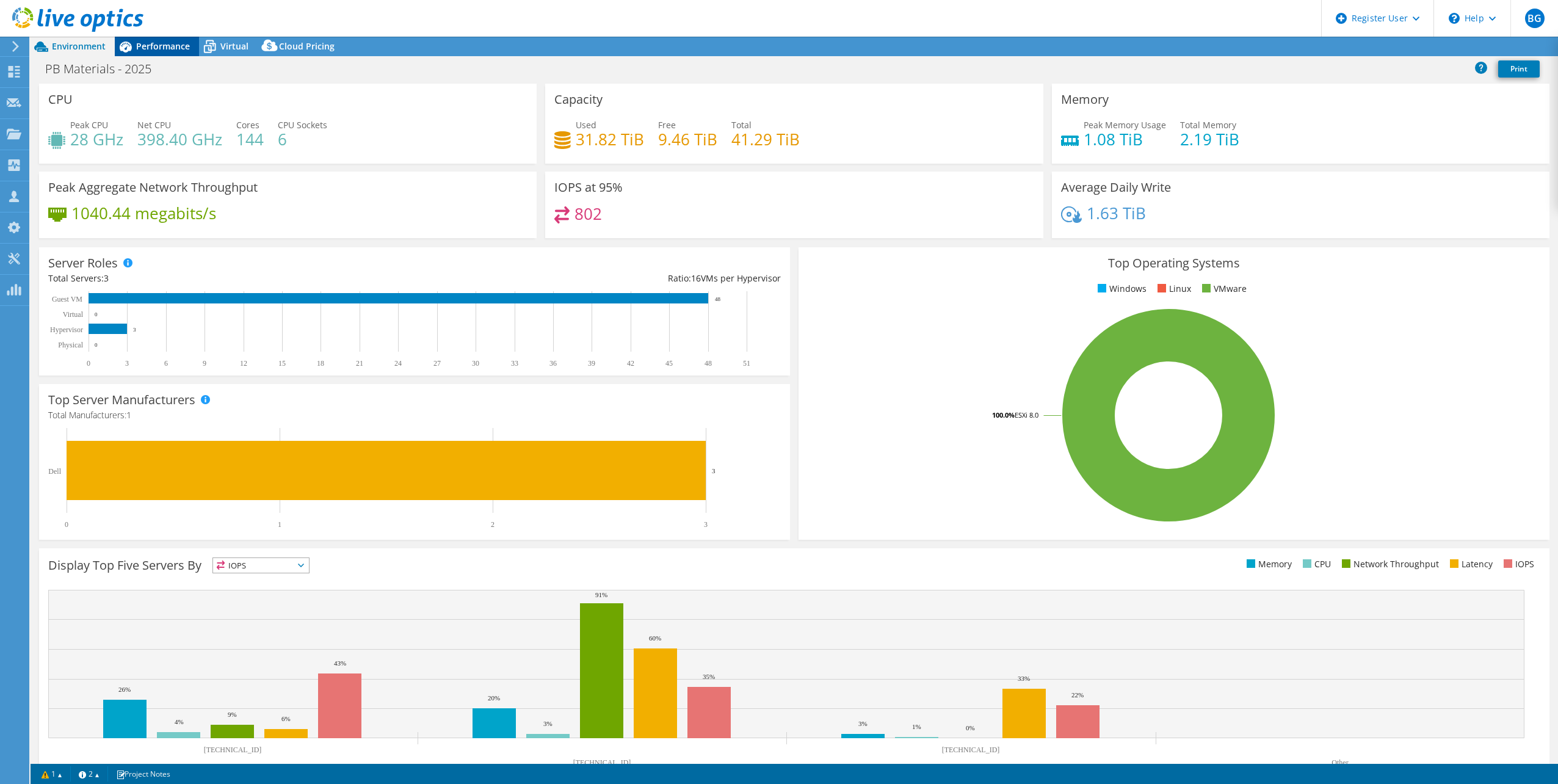
click at [174, 50] on span "Performance" at bounding box center [163, 45] width 54 height 11
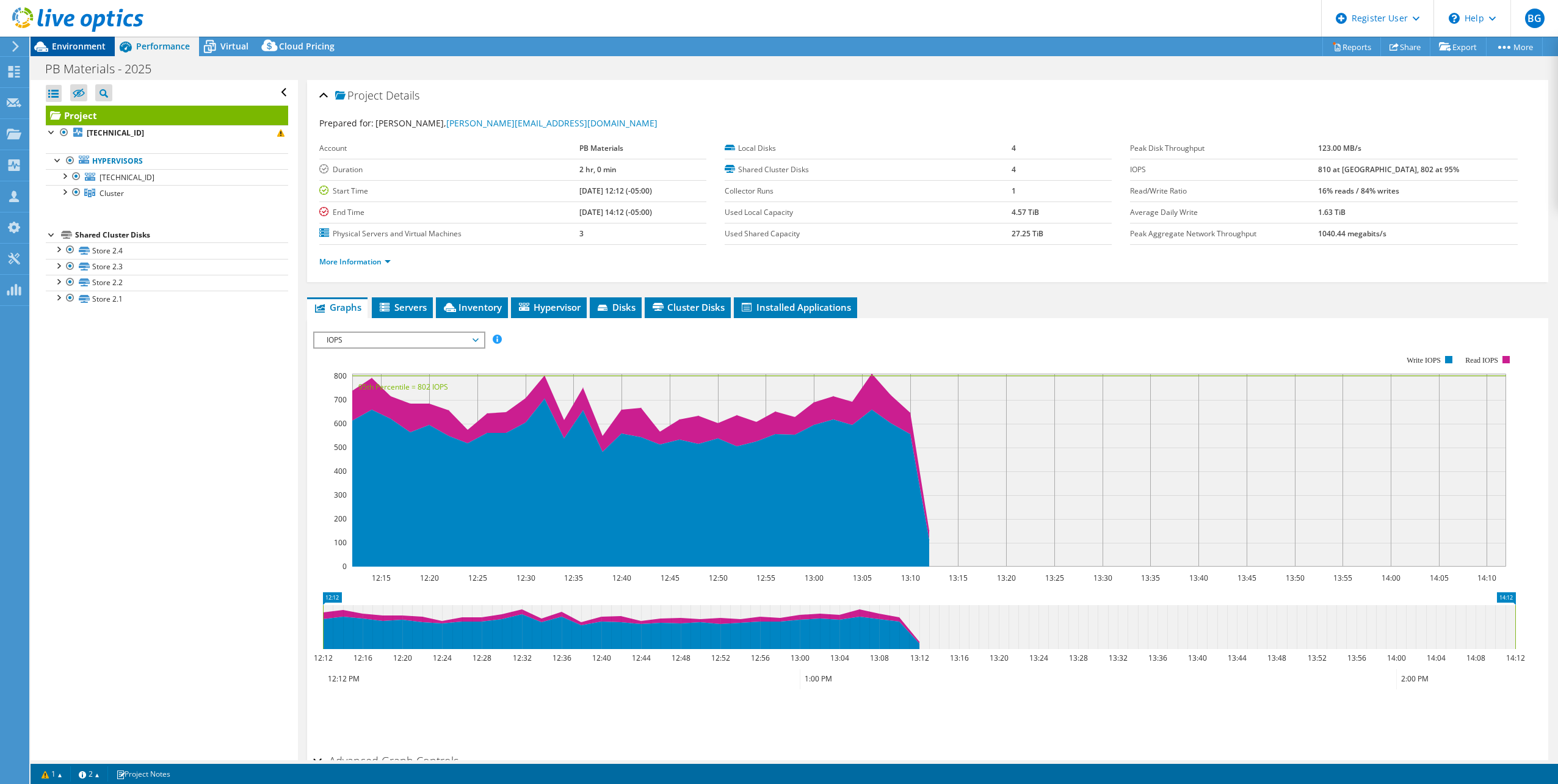
click at [77, 45] on span "Environment" at bounding box center [79, 45] width 54 height 11
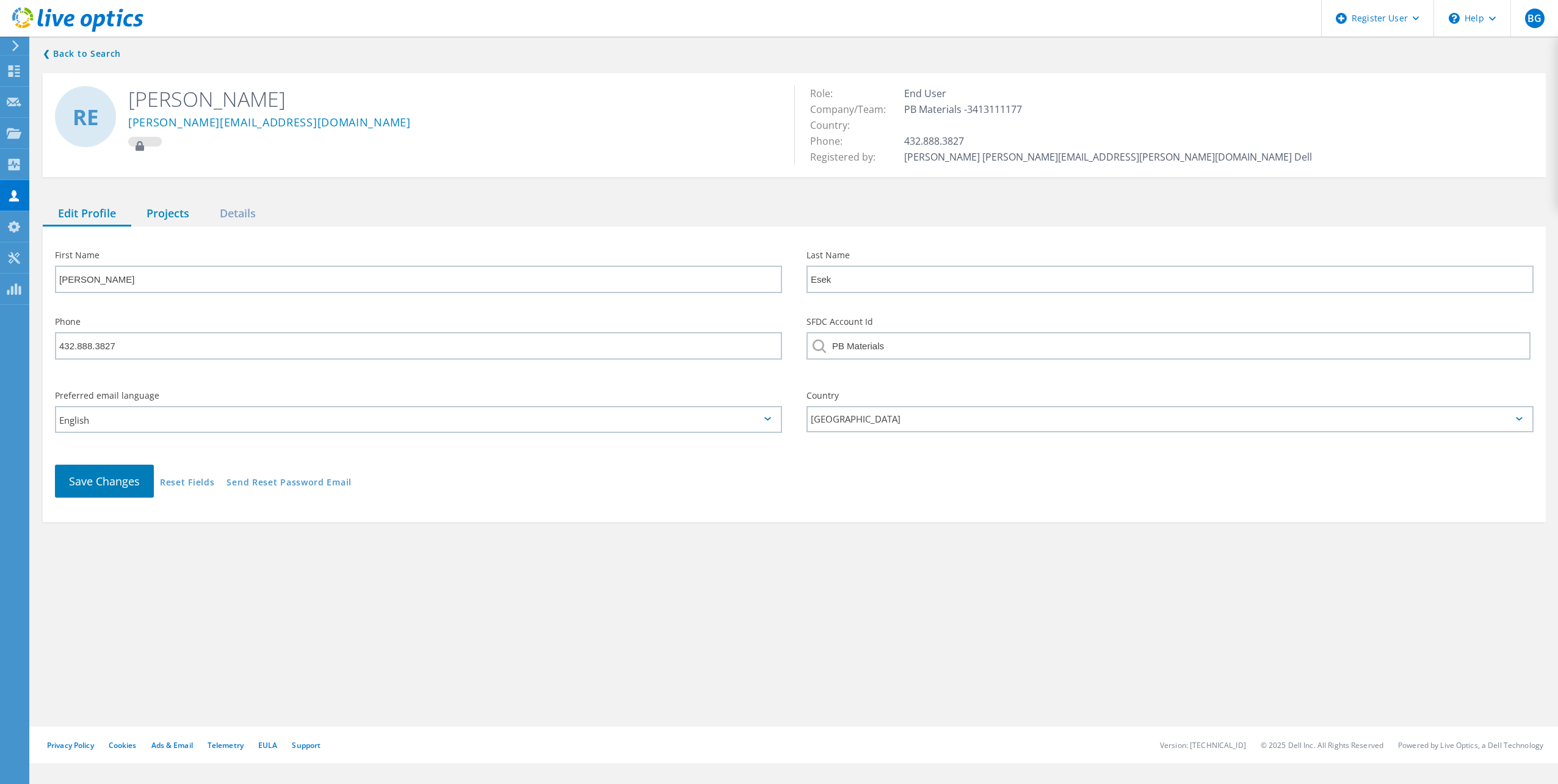
click at [175, 211] on div "Projects" at bounding box center [168, 214] width 73 height 25
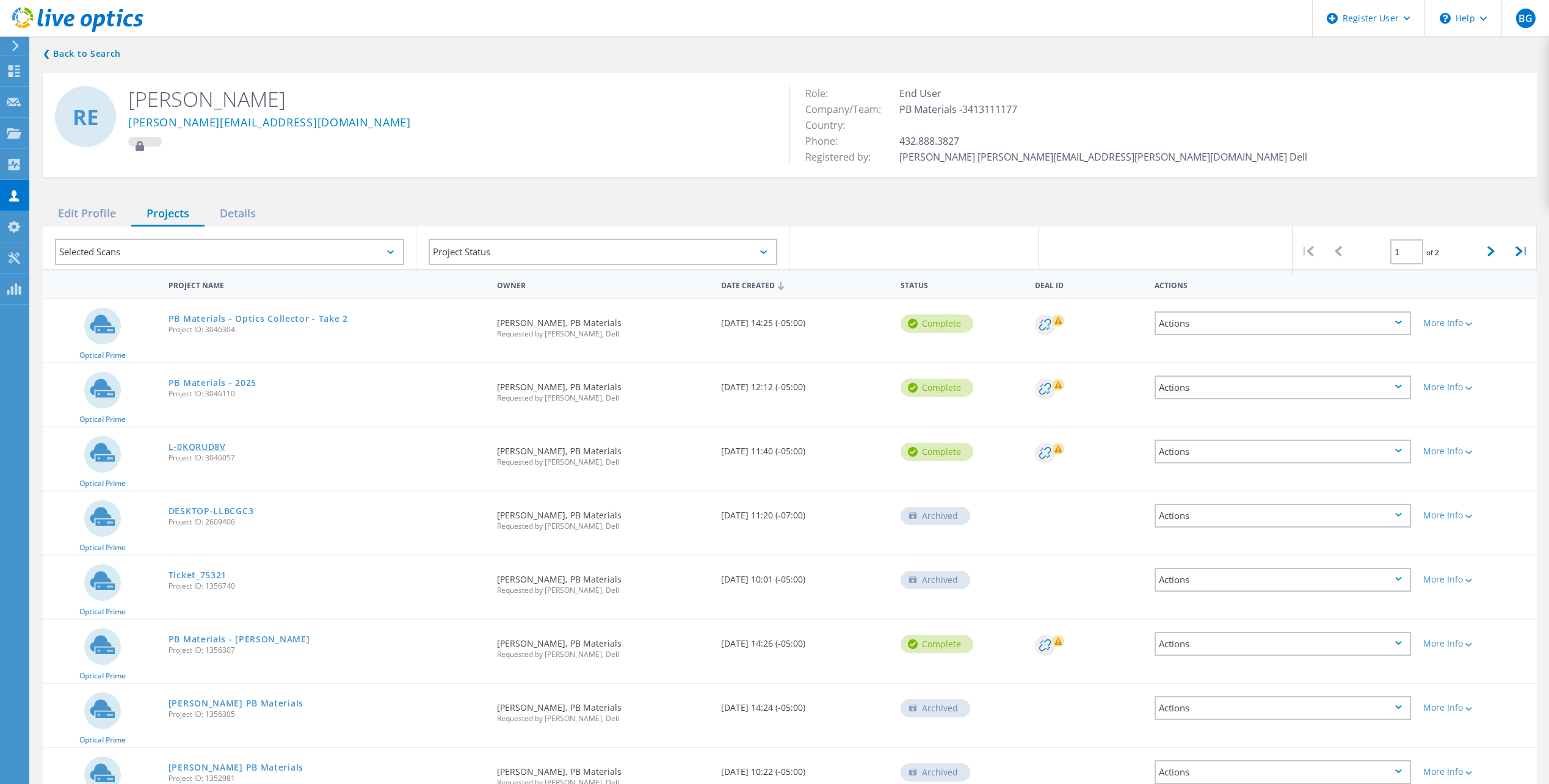
click at [205, 442] on link "L-0KQRUD8V" at bounding box center [198, 446] width 57 height 9
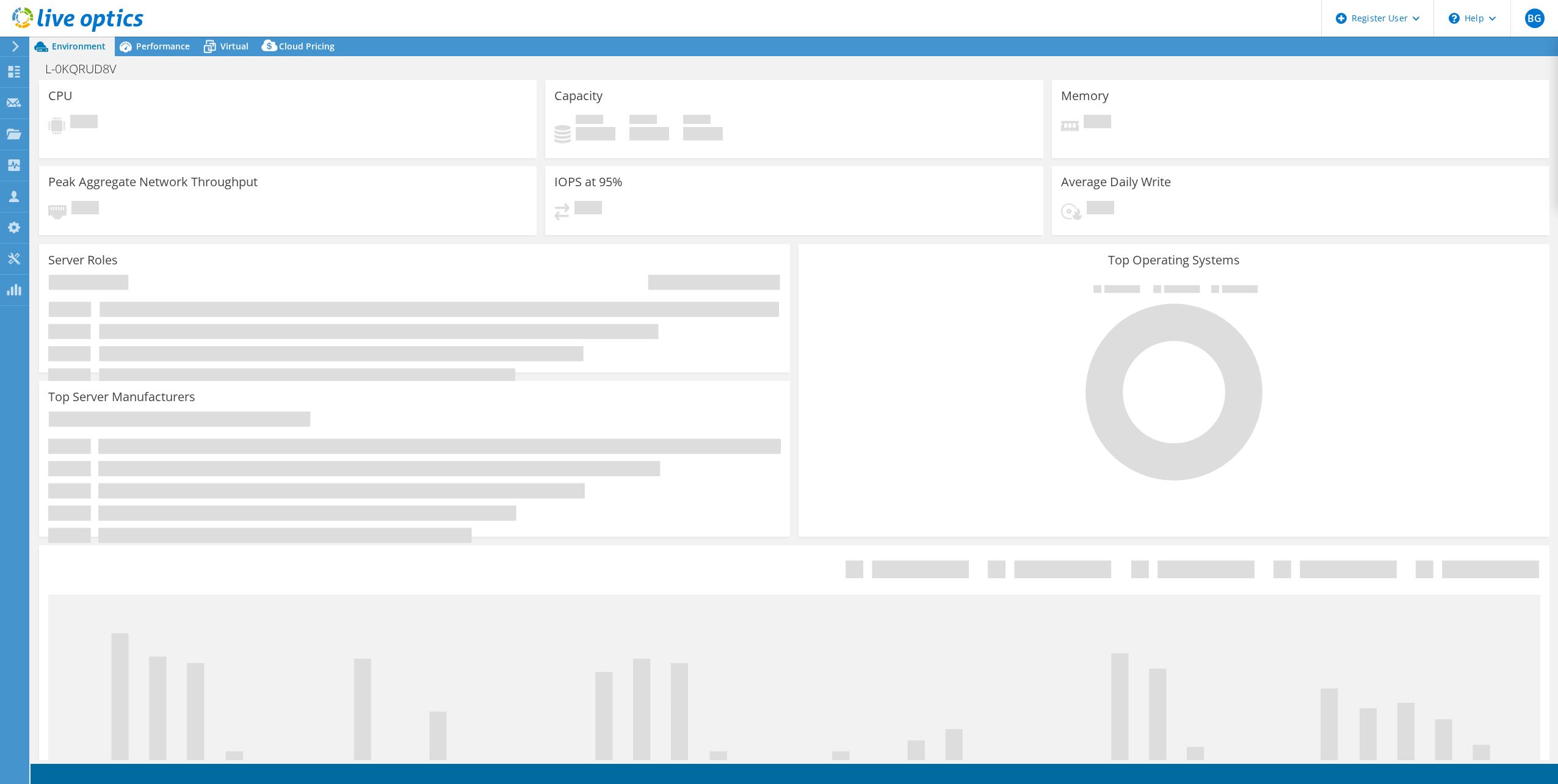
select select "USD"
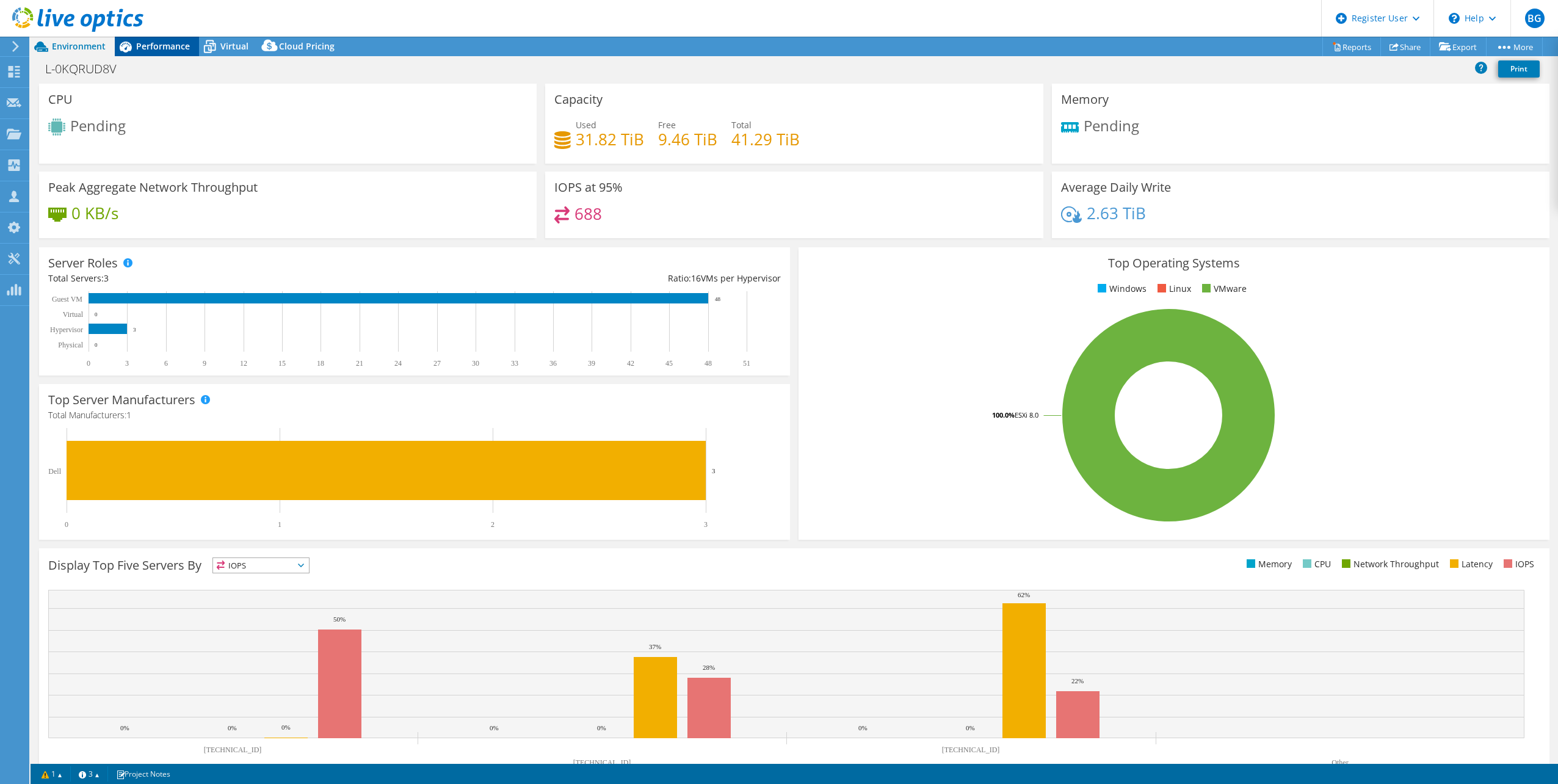
click at [154, 37] on div "Performance" at bounding box center [157, 46] width 84 height 19
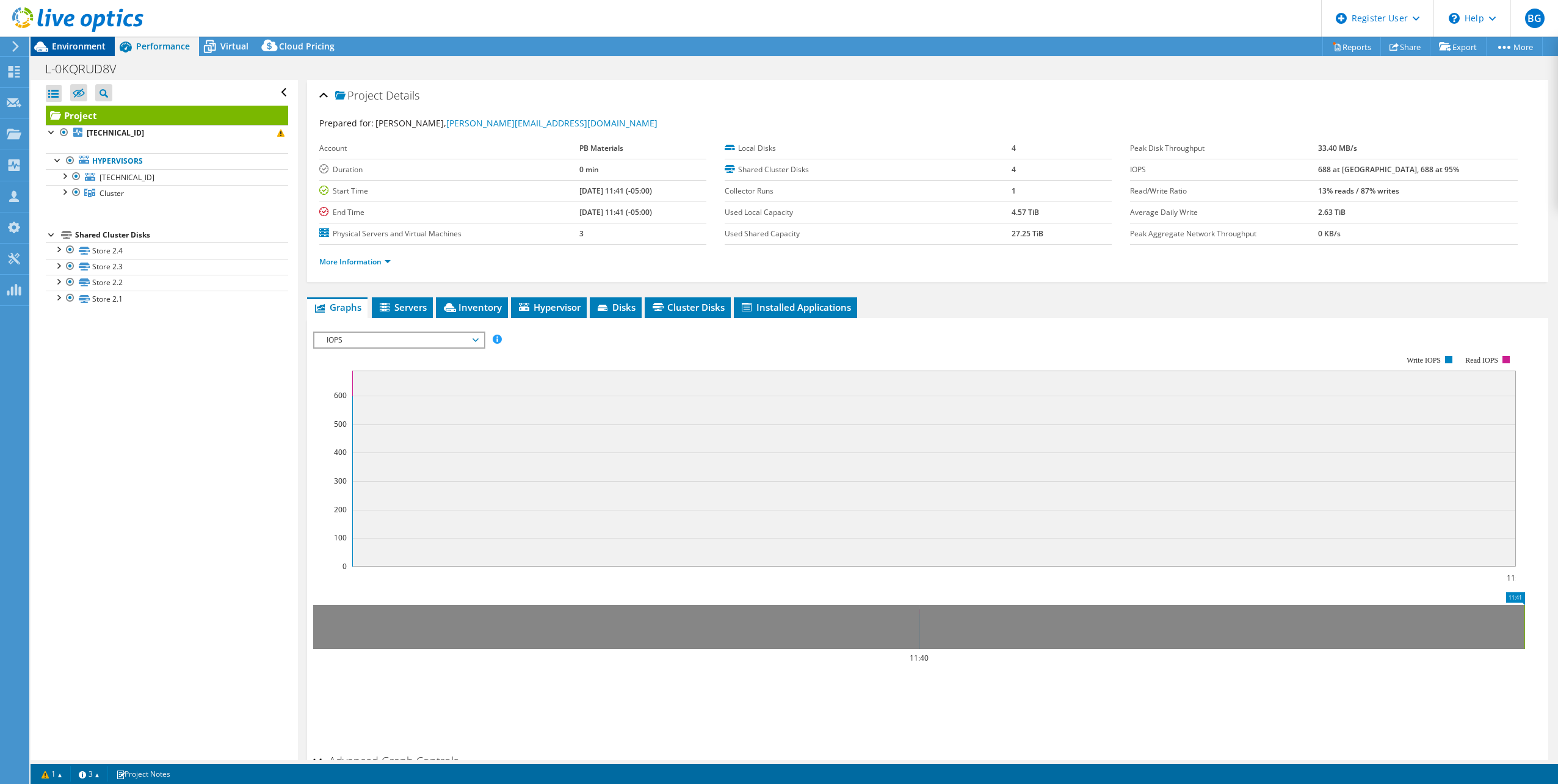
click at [83, 44] on span "Environment" at bounding box center [79, 45] width 54 height 11
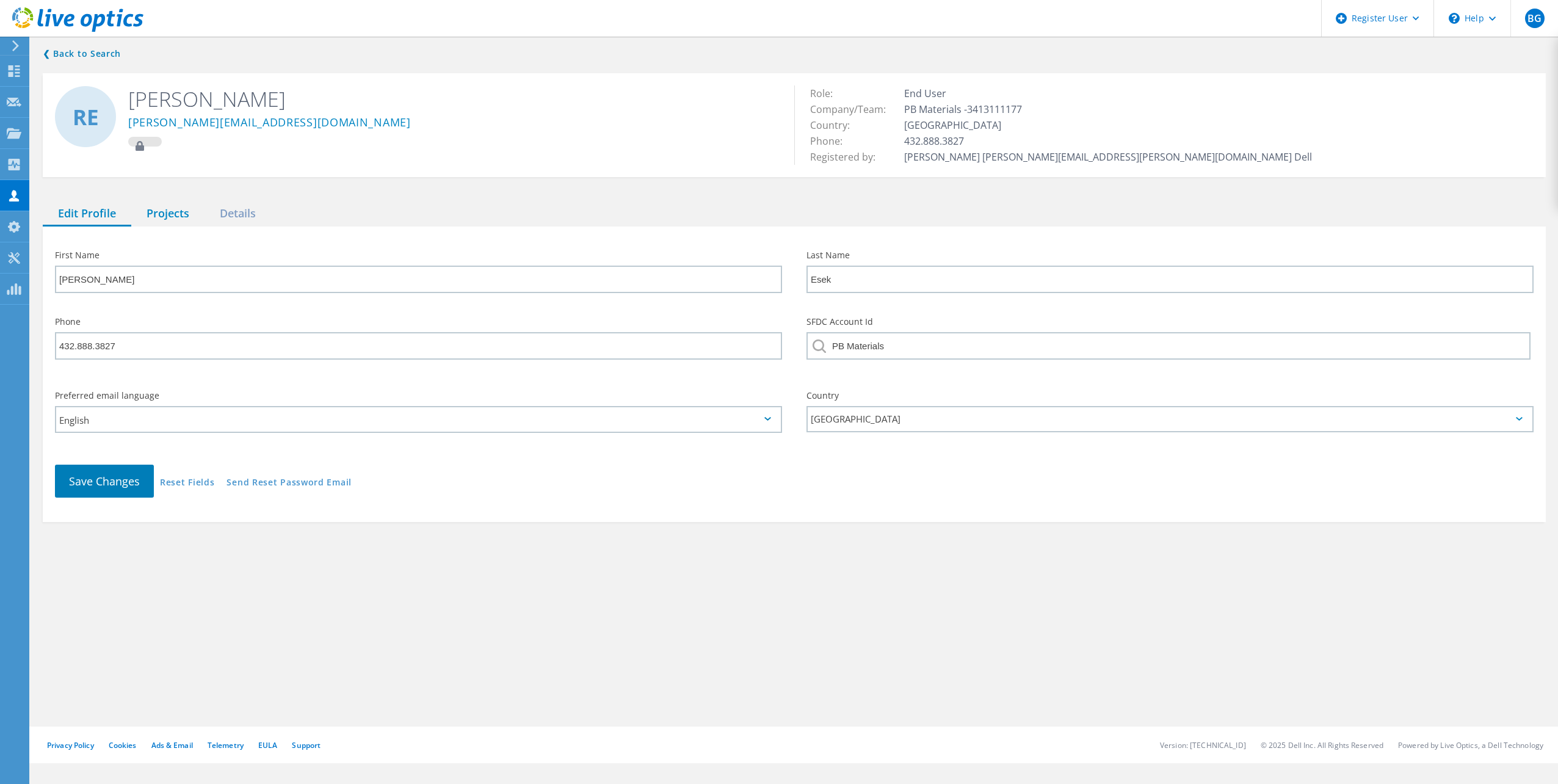
click at [191, 212] on div "Projects" at bounding box center [168, 214] width 73 height 25
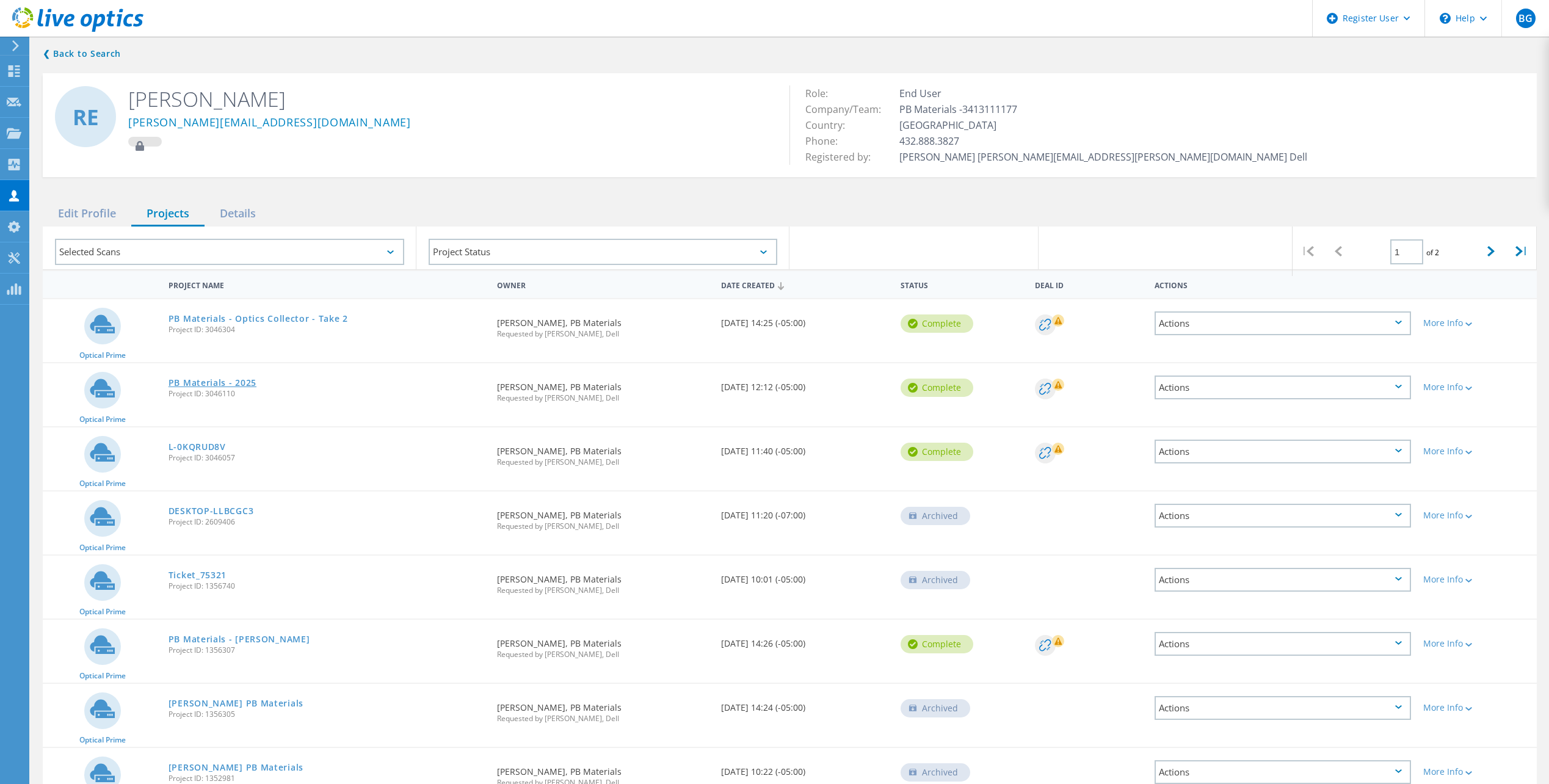
click at [220, 382] on link "PB Materials - 2025" at bounding box center [213, 382] width 88 height 9
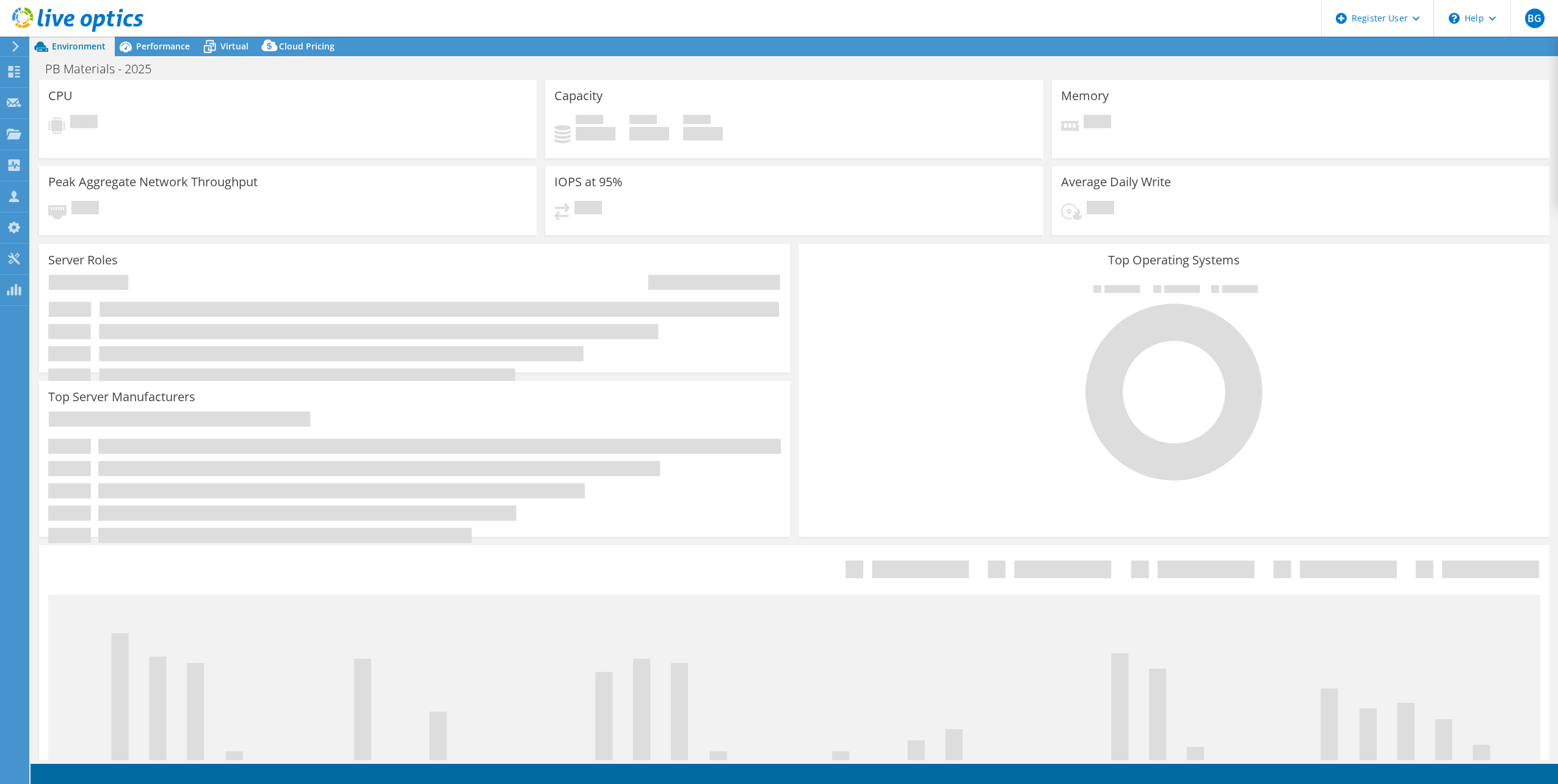
select select "USD"
